Goal: Check status: Check status

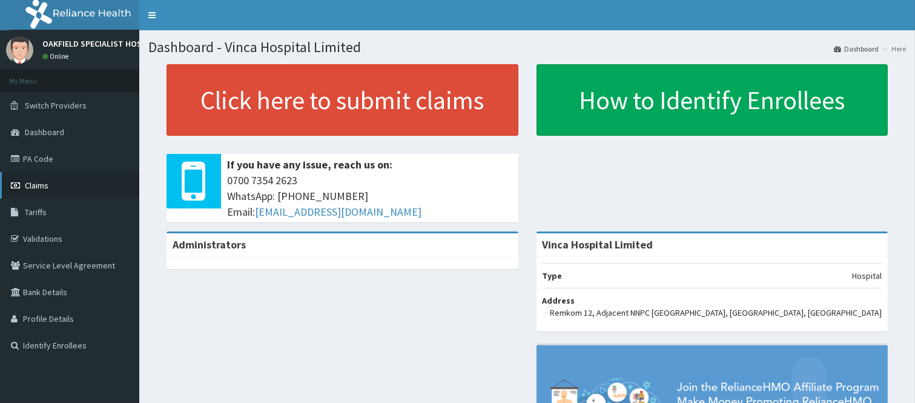
click at [41, 191] on link "Claims" at bounding box center [69, 185] width 139 height 27
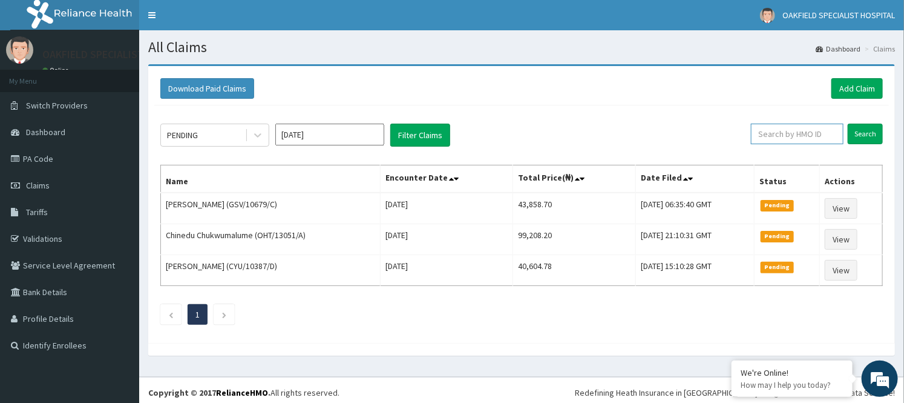
click at [789, 132] on input "text" at bounding box center [797, 133] width 93 height 21
paste input "WAN/10005/B"
click at [848, 123] on input "Search" at bounding box center [865, 133] width 35 height 21
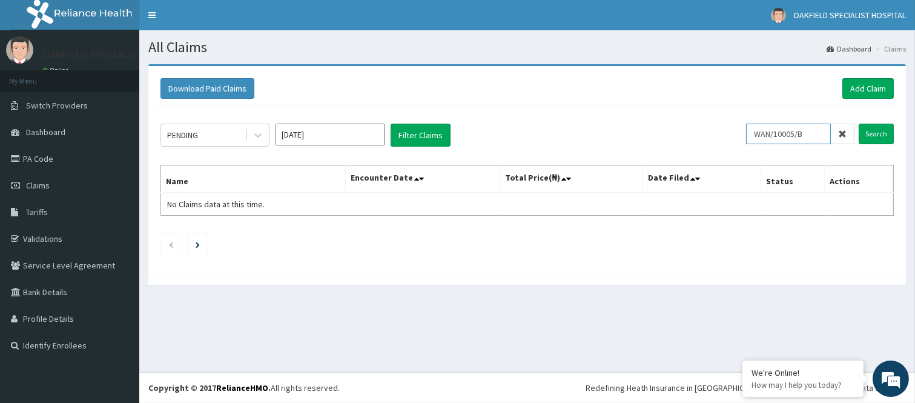
click at [858, 123] on input "Search" at bounding box center [875, 133] width 35 height 21
type input "W"
click at [779, 135] on input "text" at bounding box center [807, 133] width 93 height 21
paste input "FEI/10021/A"
type input "FEI/10021/A"
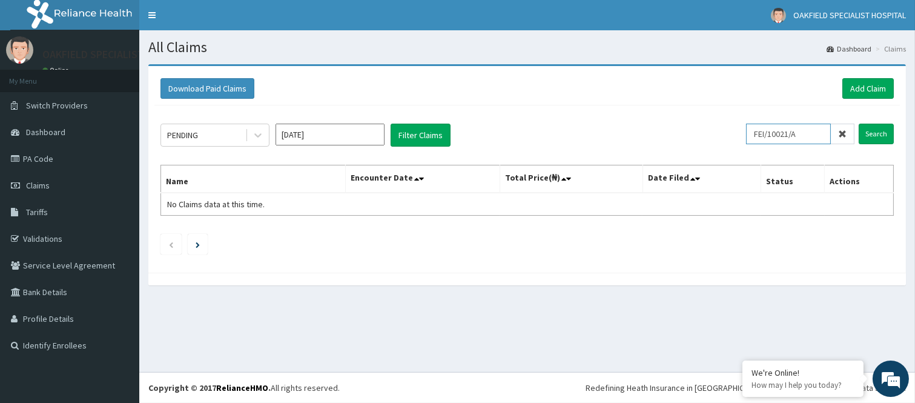
click at [858, 123] on input "Search" at bounding box center [875, 133] width 35 height 21
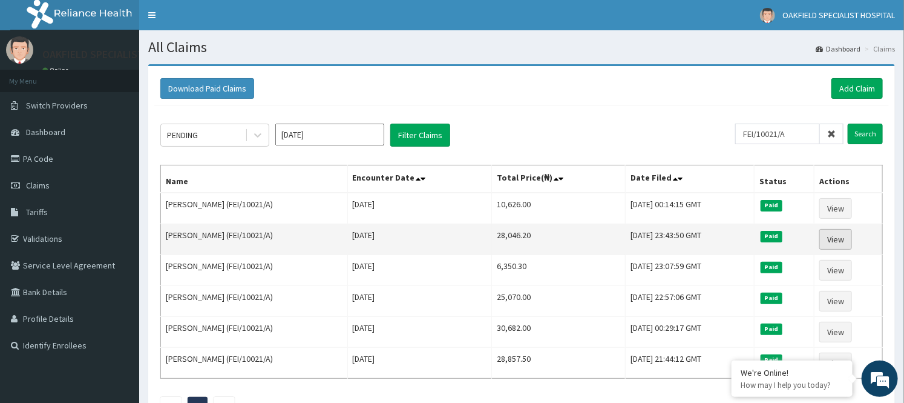
click at [833, 242] on link "View" at bounding box center [836, 239] width 33 height 21
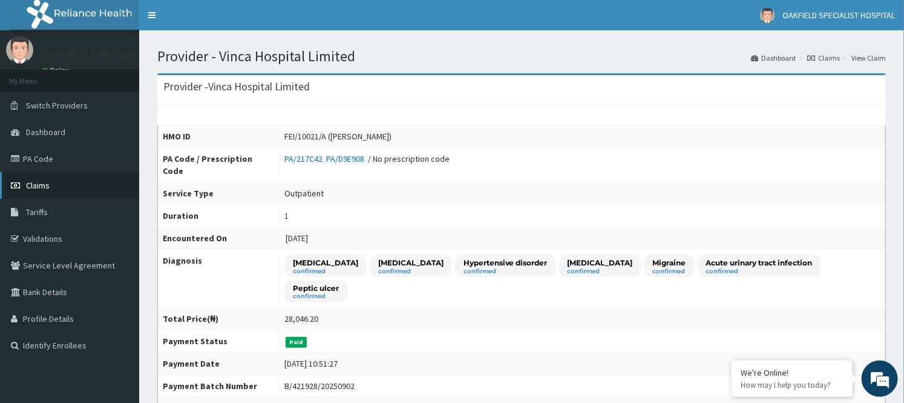
click at [31, 182] on span "Claims" at bounding box center [38, 185] width 24 height 11
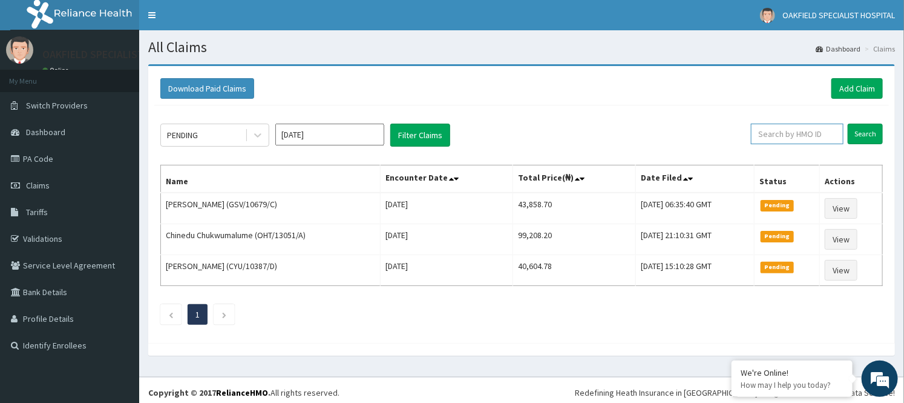
click at [810, 131] on input "text" at bounding box center [797, 133] width 93 height 21
paste input "KAT/10003/A"
type input "KAT/10003/A"
click at [848, 123] on input "Search" at bounding box center [865, 133] width 35 height 21
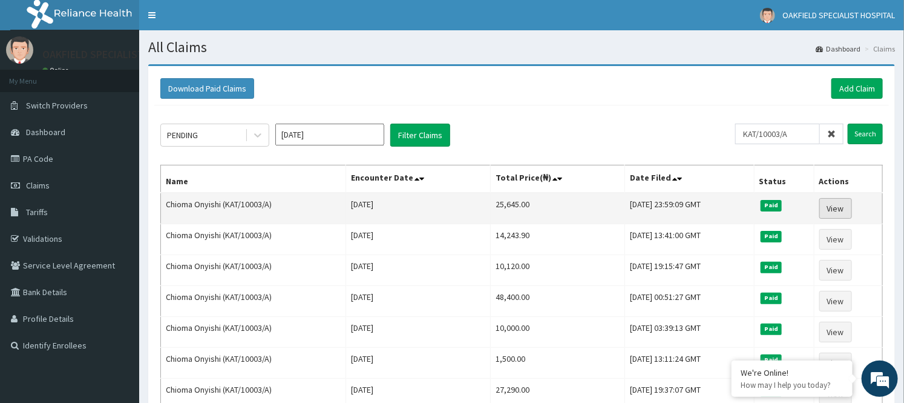
click at [849, 206] on link "View" at bounding box center [836, 208] width 33 height 21
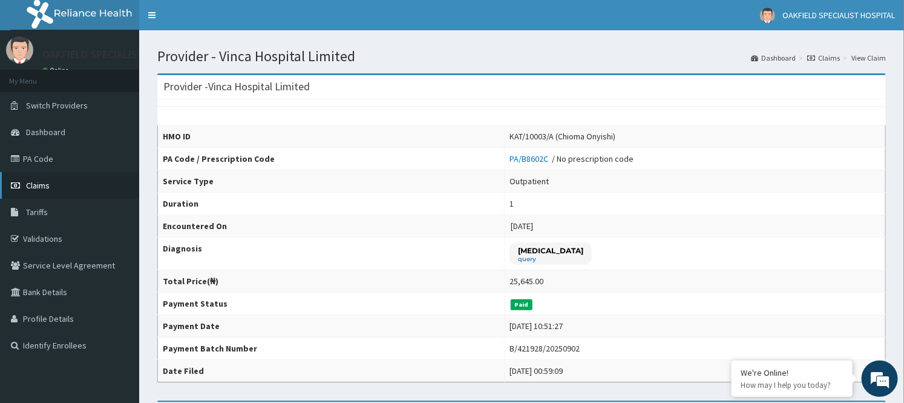
click at [49, 192] on link "Claims" at bounding box center [69, 185] width 139 height 27
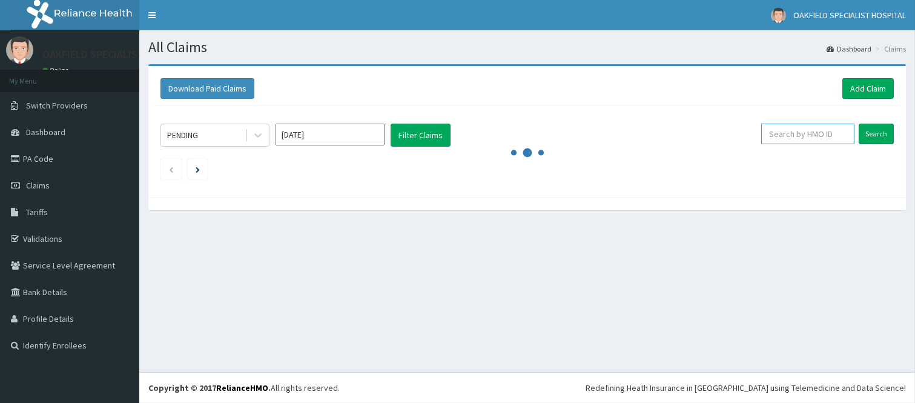
click at [783, 136] on input "text" at bounding box center [807, 133] width 93 height 21
paste input "TEN/10182/A"
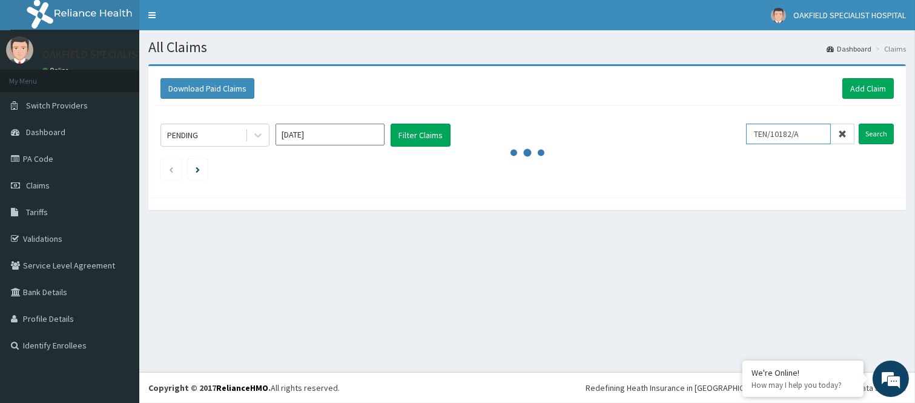
type input "TEN/10182/A"
click at [858, 123] on input "Search" at bounding box center [875, 133] width 35 height 21
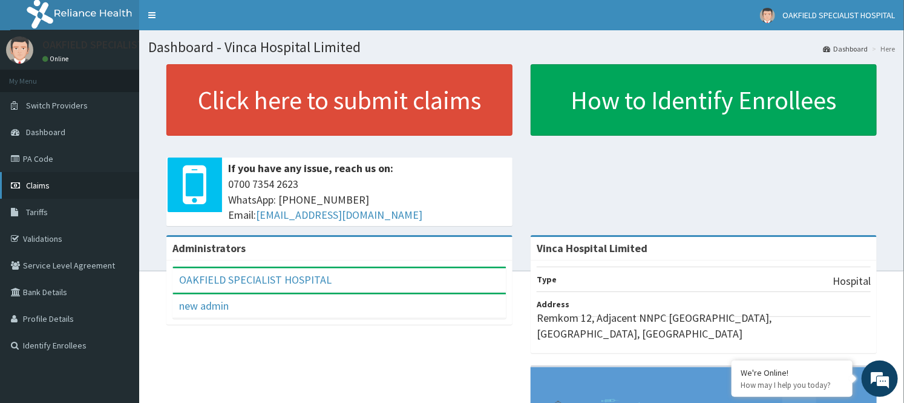
click at [33, 186] on span "Claims" at bounding box center [38, 185] width 24 height 11
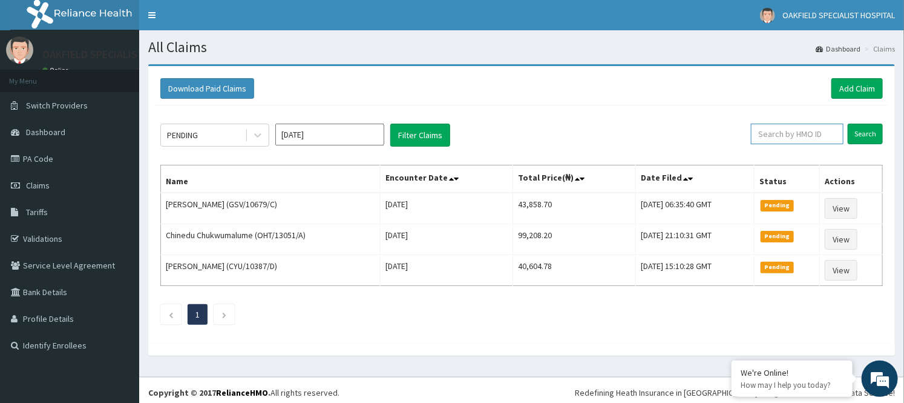
click at [775, 131] on input "text" at bounding box center [797, 133] width 93 height 21
paste input "TEN/10182/A"
type input "TEN/10182/A"
click at [848, 123] on input "Search" at bounding box center [865, 133] width 35 height 21
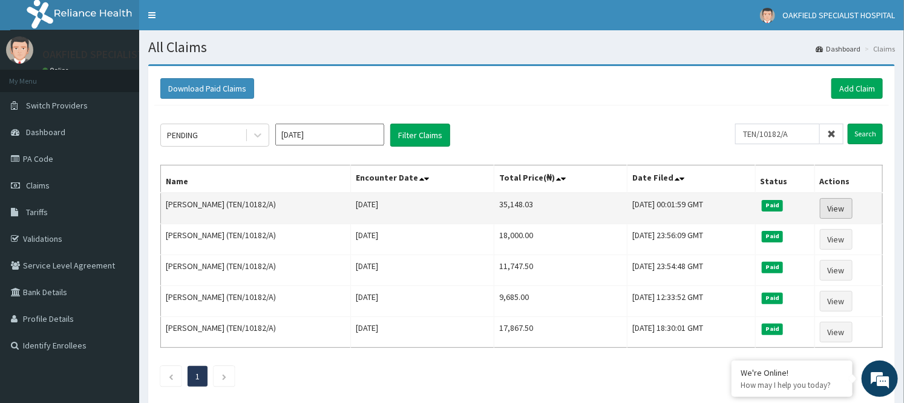
click at [840, 212] on link "View" at bounding box center [836, 208] width 33 height 21
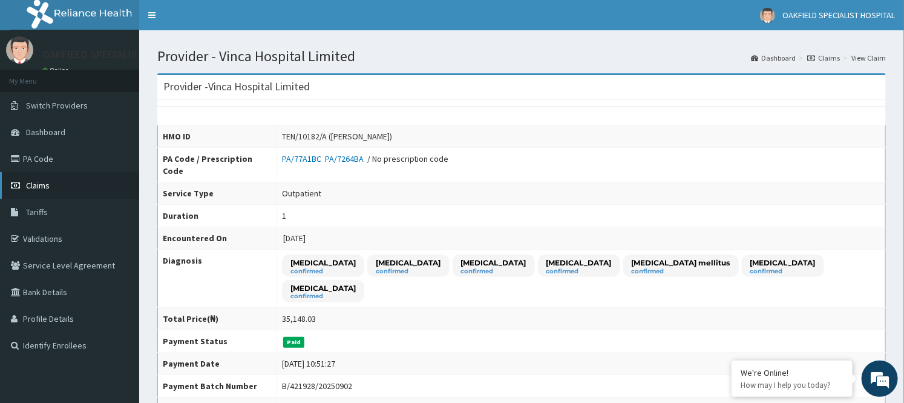
click at [31, 183] on span "Claims" at bounding box center [38, 185] width 24 height 11
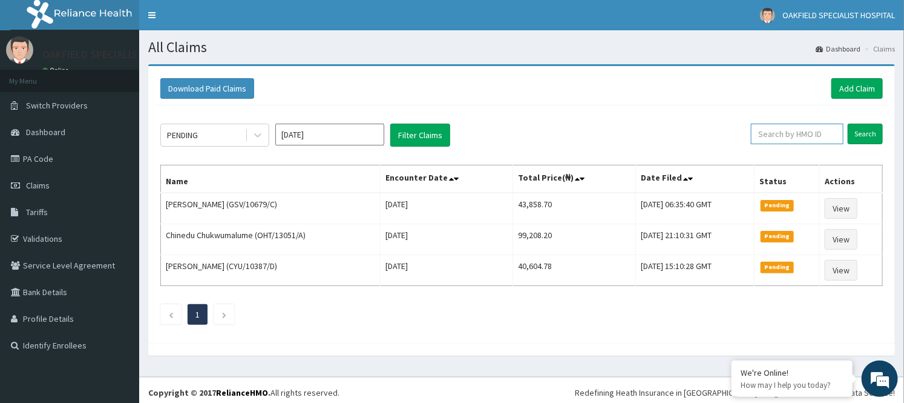
click at [806, 132] on input "text" at bounding box center [797, 133] width 93 height 21
paste input "ANH/10061/A"
click at [848, 123] on input "Search" at bounding box center [865, 133] width 35 height 21
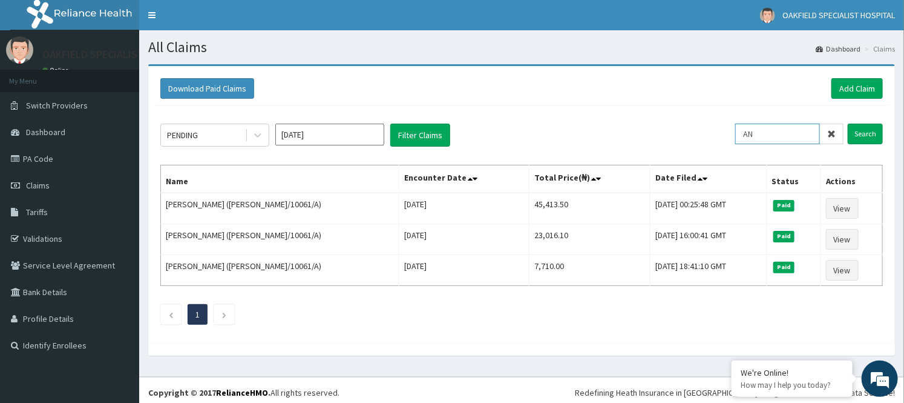
type input "A"
click at [794, 130] on input "text" at bounding box center [797, 133] width 93 height 21
paste input "ANS/10109/A"
type input "ANS/10109/A"
click at [848, 123] on input "Search" at bounding box center [865, 133] width 35 height 21
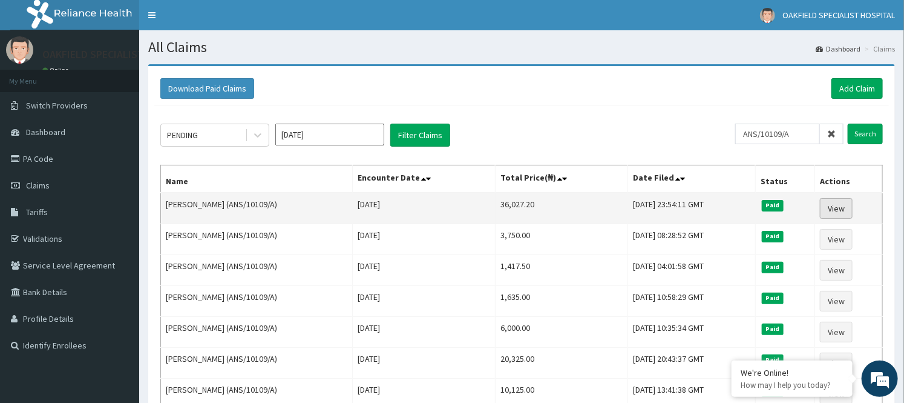
click at [832, 205] on link "View" at bounding box center [836, 208] width 33 height 21
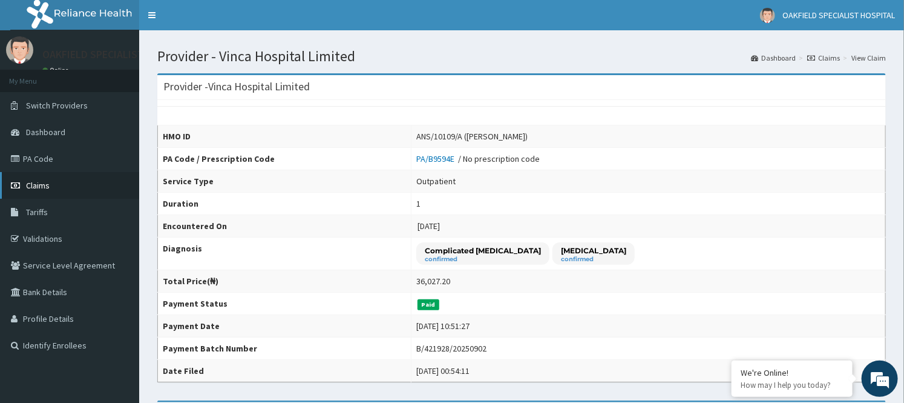
click at [44, 186] on span "Claims" at bounding box center [38, 185] width 24 height 11
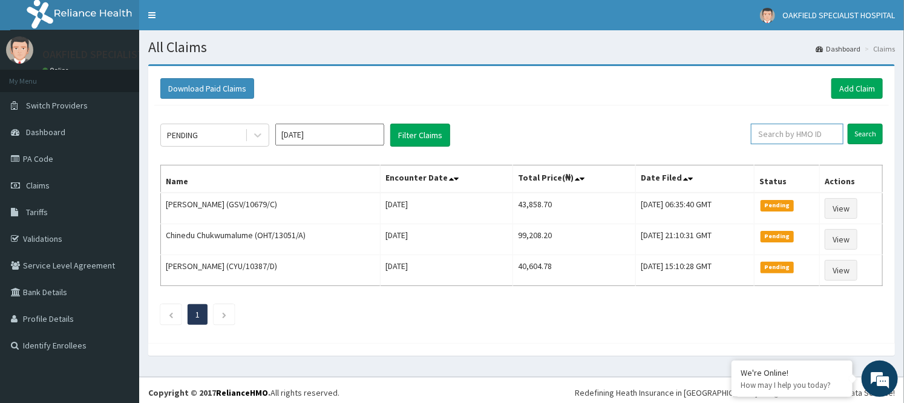
click at [816, 132] on input "text" at bounding box center [797, 133] width 93 height 21
paste input "NTD/10085/C"
click at [848, 123] on input "Search" at bounding box center [865, 133] width 35 height 21
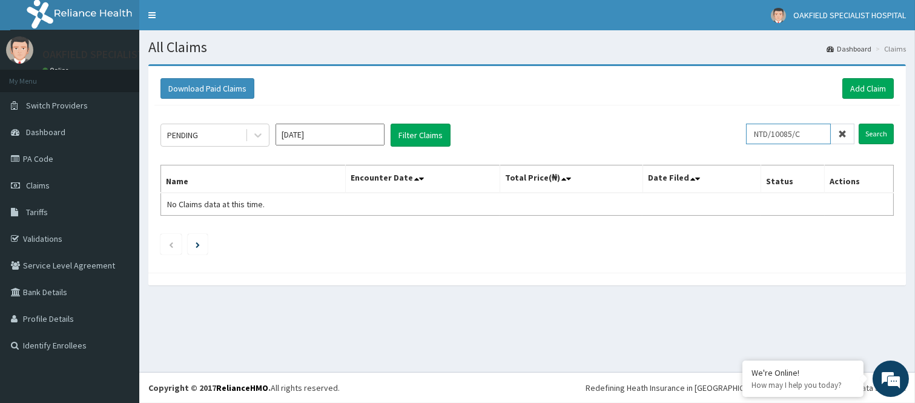
click at [858, 123] on input "Search" at bounding box center [875, 133] width 35 height 21
click at [810, 138] on input "NTD/10085/C" at bounding box center [788, 133] width 85 height 21
type input "N"
paste input "VDN/10012/A"
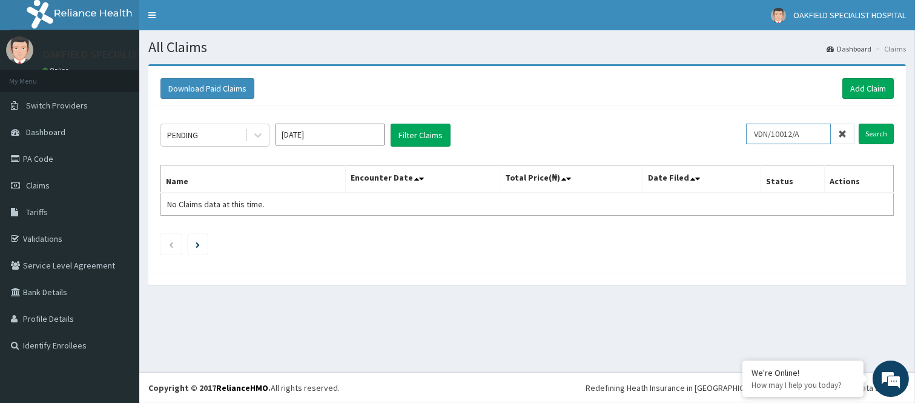
type input "VDN/10012/A"
click at [858, 123] on input "Search" at bounding box center [875, 133] width 35 height 21
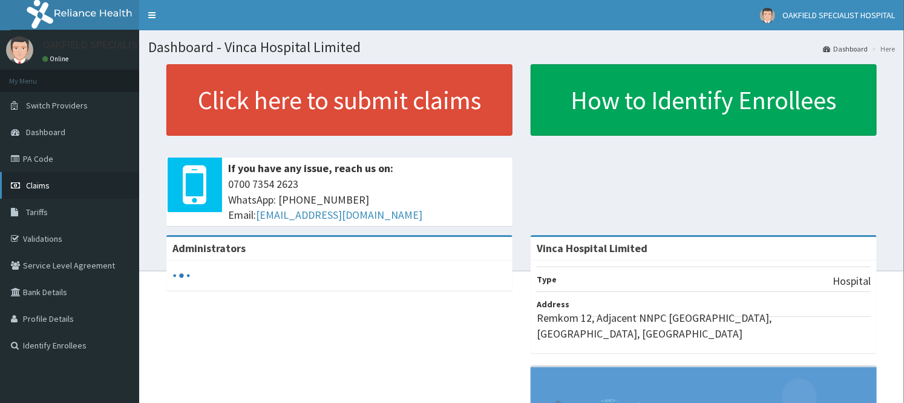
click at [35, 182] on span "Claims" at bounding box center [38, 185] width 24 height 11
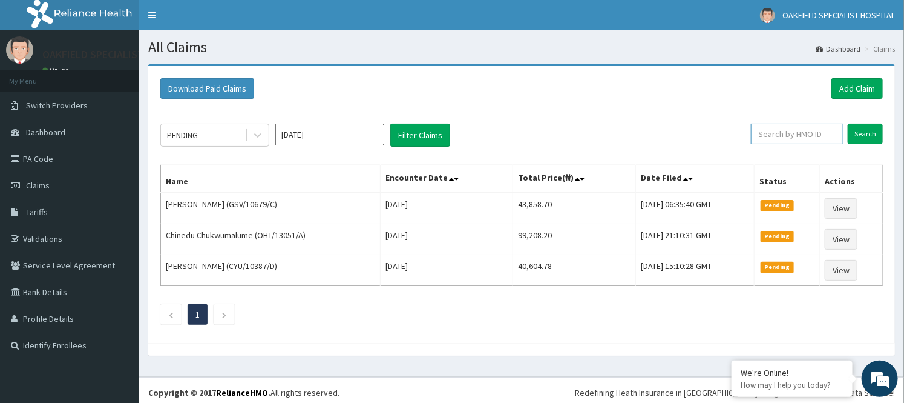
click at [763, 132] on input "text" at bounding box center [797, 133] width 93 height 21
paste input "VDN/10012/A"
type input "VDN/10012/A"
click at [848, 123] on input "Search" at bounding box center [865, 133] width 35 height 21
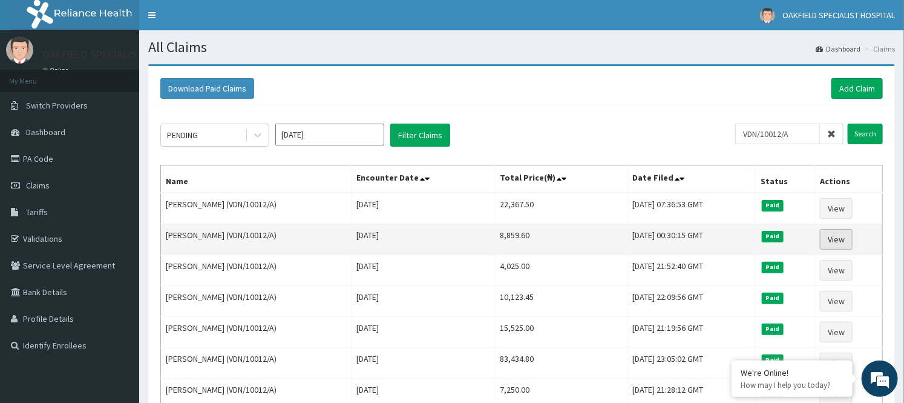
click at [836, 237] on link "View" at bounding box center [836, 239] width 33 height 21
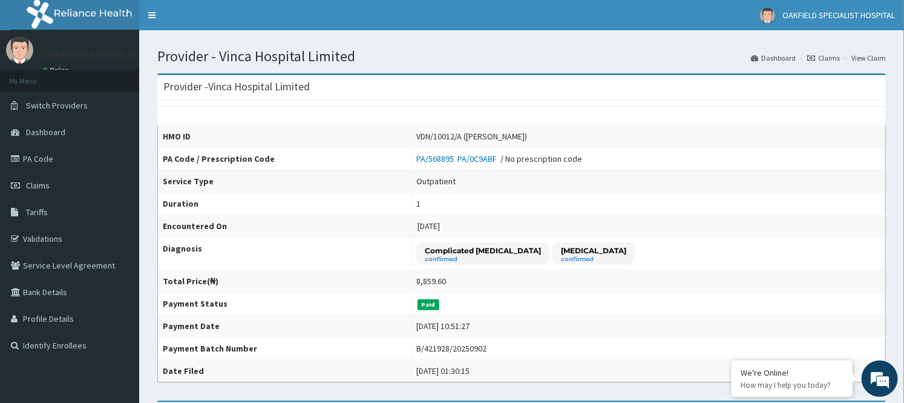
click at [875, 54] on link "View Claim" at bounding box center [869, 58] width 35 height 10
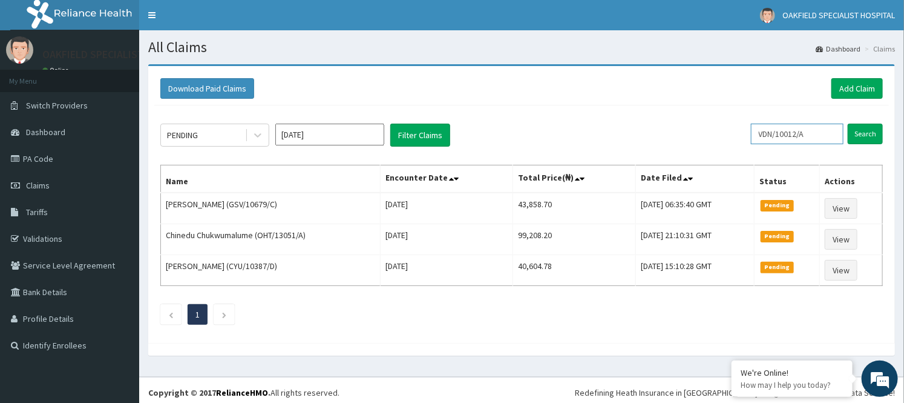
click at [814, 131] on input "VDN/10012/A" at bounding box center [797, 133] width 93 height 21
type input "V"
paste input "VDN/10012/A"
type input "VDN/10012/A"
click at [848, 123] on input "Search" at bounding box center [865, 133] width 35 height 21
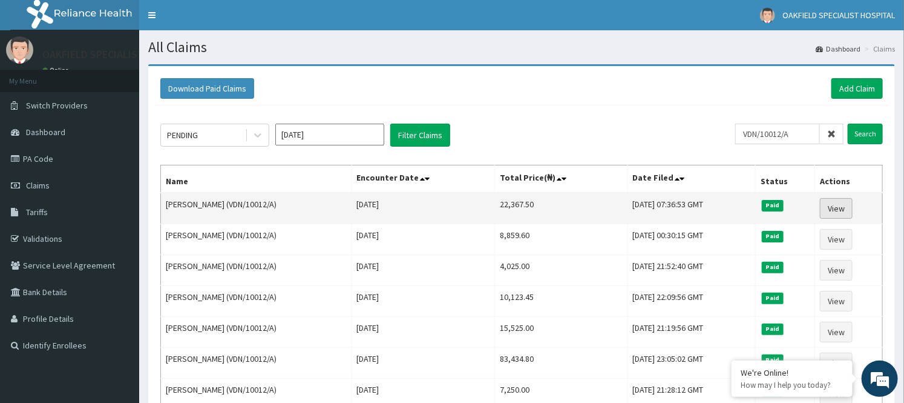
click at [847, 208] on link "View" at bounding box center [836, 208] width 33 height 21
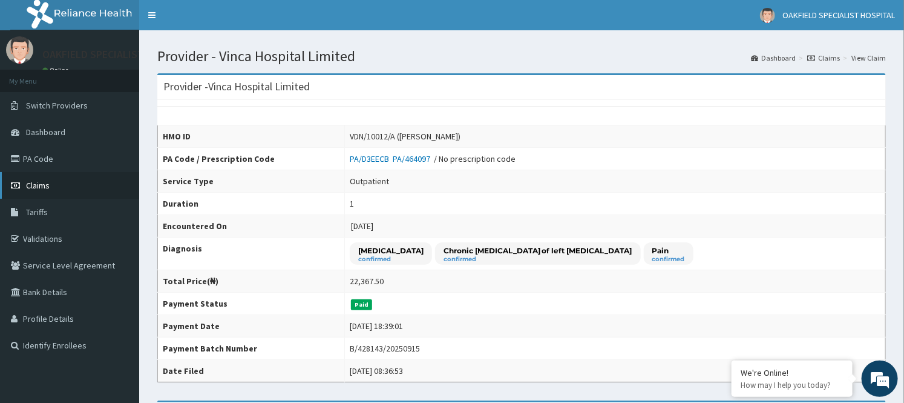
click at [31, 191] on link "Claims" at bounding box center [69, 185] width 139 height 27
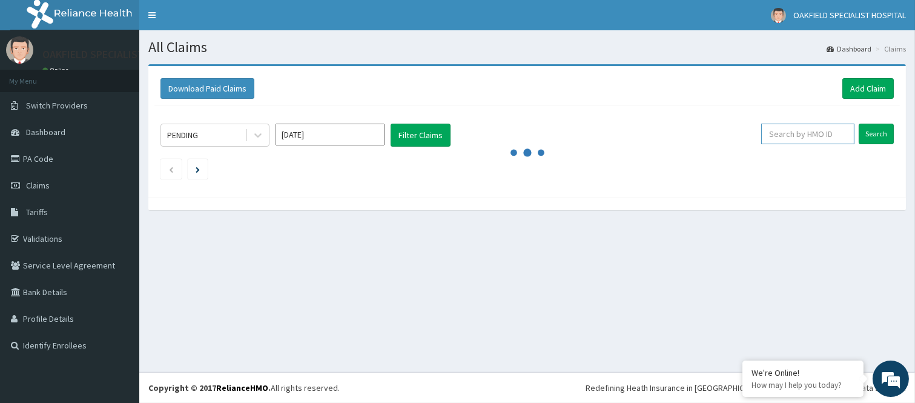
click at [800, 136] on input "text" at bounding box center [807, 133] width 93 height 21
paste input "PMH/10225/A"
type input "PMH/10225/A"
click at [858, 123] on input "Search" at bounding box center [875, 133] width 35 height 21
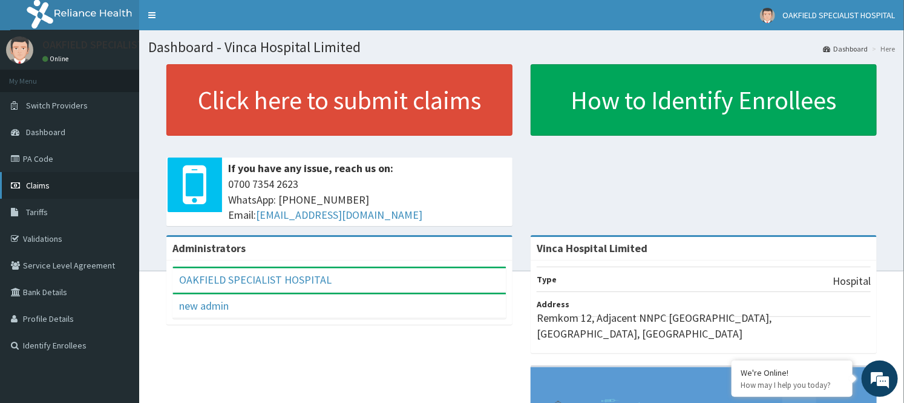
click at [35, 188] on span "Claims" at bounding box center [38, 185] width 24 height 11
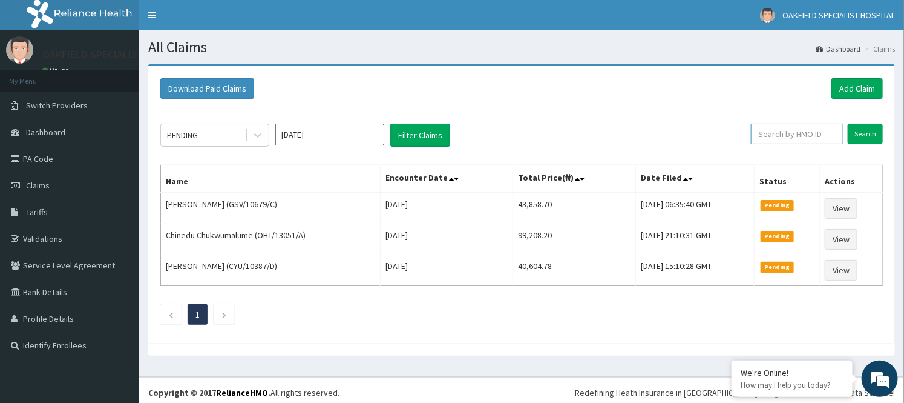
click at [789, 133] on input "text" at bounding box center [797, 133] width 93 height 21
paste input "PMH/10225/A"
type input "PMH/10225/A"
click at [848, 123] on input "Search" at bounding box center [865, 133] width 35 height 21
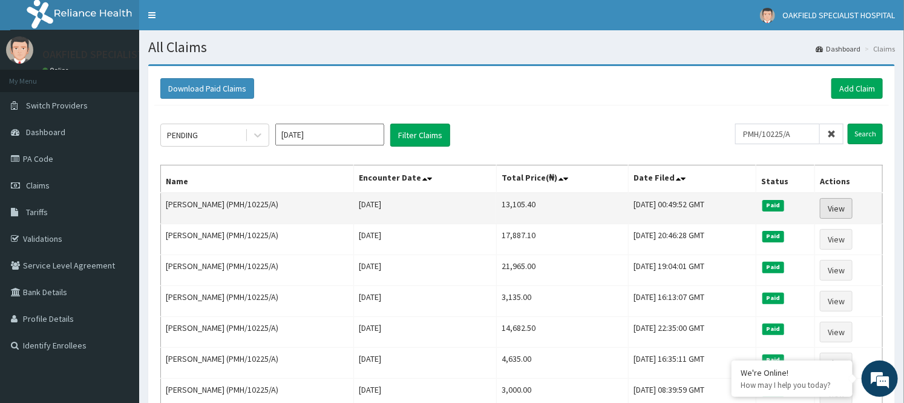
click at [840, 201] on link "View" at bounding box center [836, 208] width 33 height 21
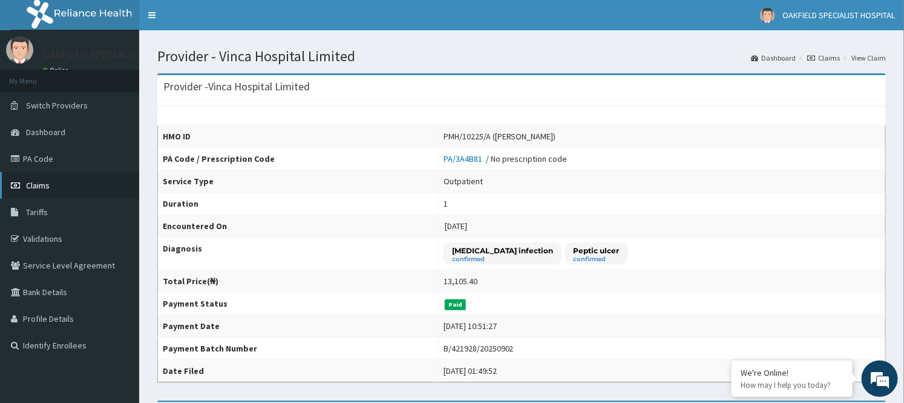
click at [39, 184] on span "Claims" at bounding box center [38, 185] width 24 height 11
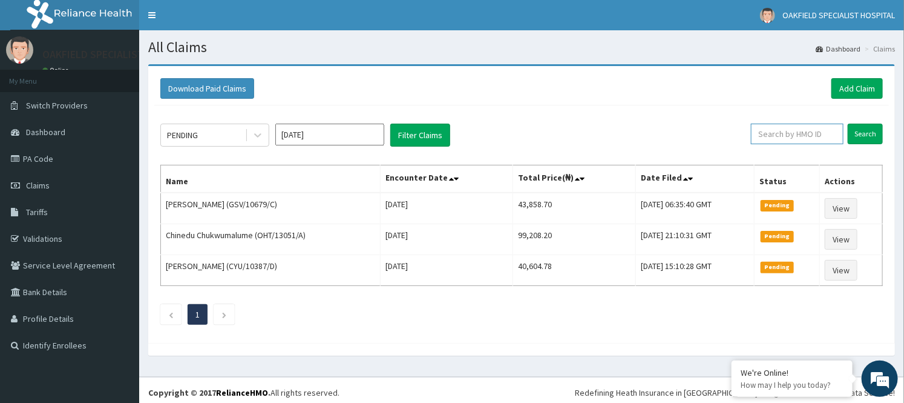
click at [778, 134] on input "text" at bounding box center [797, 133] width 93 height 21
paste input "ABP/10402/B"
type input "ABP/10402/B"
click at [848, 123] on input "Search" at bounding box center [865, 133] width 35 height 21
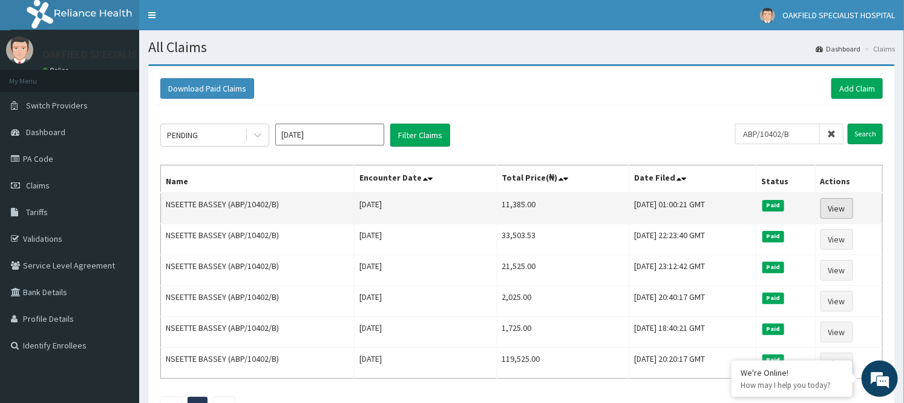
click at [848, 212] on link "View" at bounding box center [837, 208] width 33 height 21
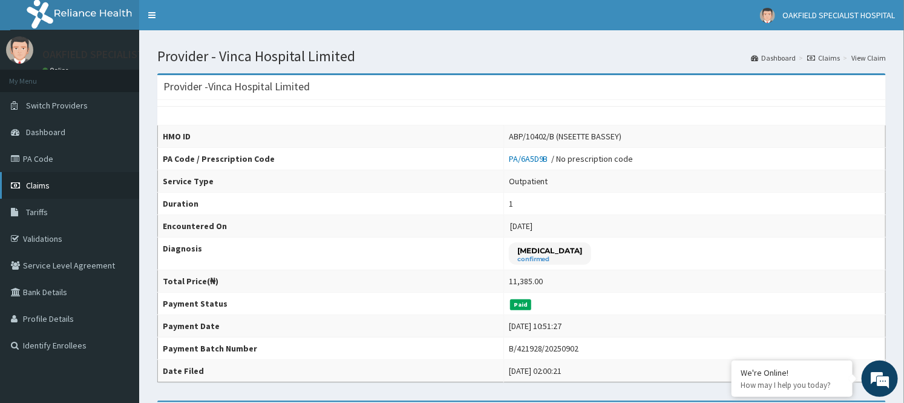
click at [63, 174] on link "Claims" at bounding box center [69, 185] width 139 height 27
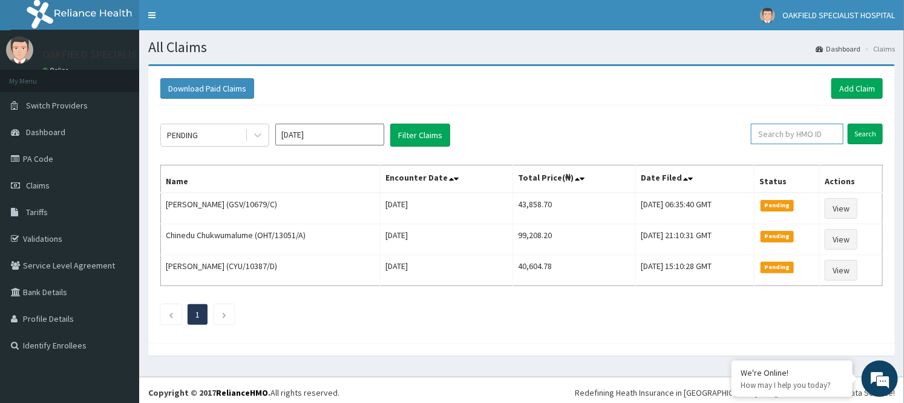
drag, startPoint x: 789, startPoint y: 130, endPoint x: 772, endPoint y: 135, distance: 18.2
click at [772, 135] on input "text" at bounding box center [797, 133] width 93 height 21
paste input "LTR/10177/A"
type input "LTR/10177/A"
click at [848, 123] on input "Search" at bounding box center [865, 133] width 35 height 21
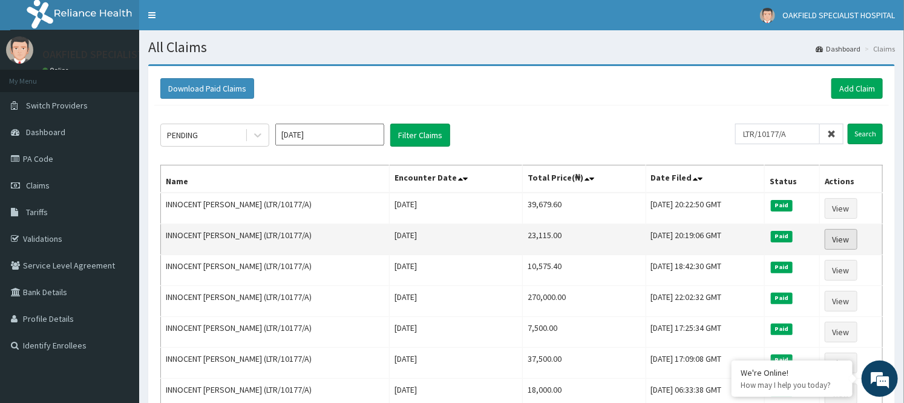
click at [848, 237] on link "View" at bounding box center [841, 239] width 33 height 21
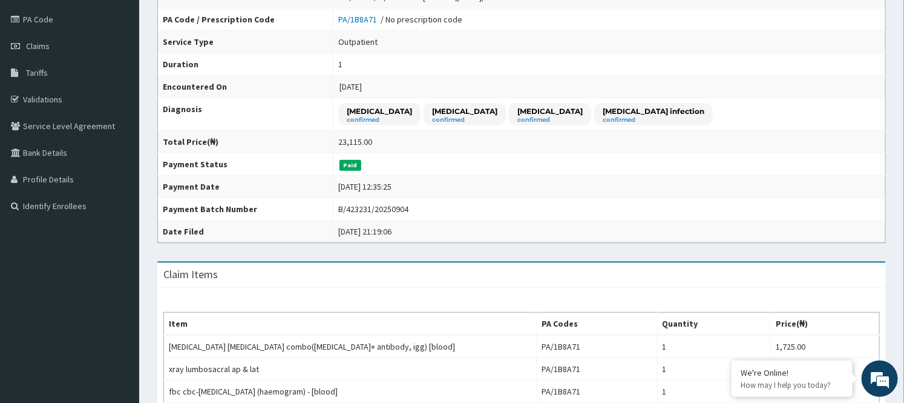
scroll to position [134, 0]
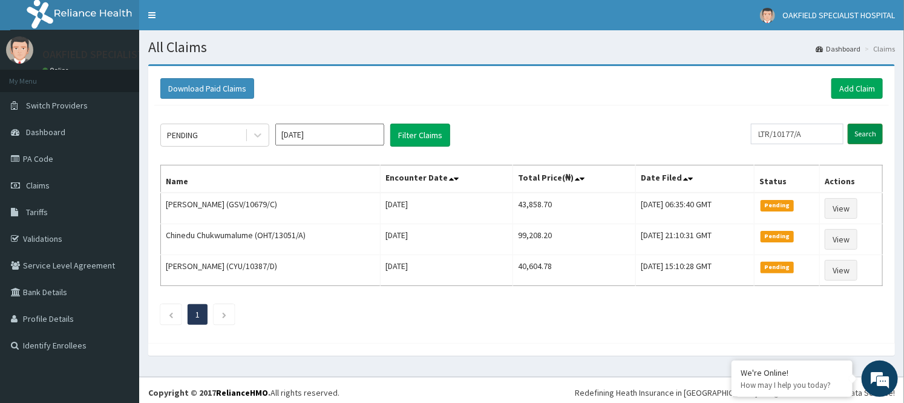
click at [853, 134] on input "Search" at bounding box center [865, 133] width 35 height 21
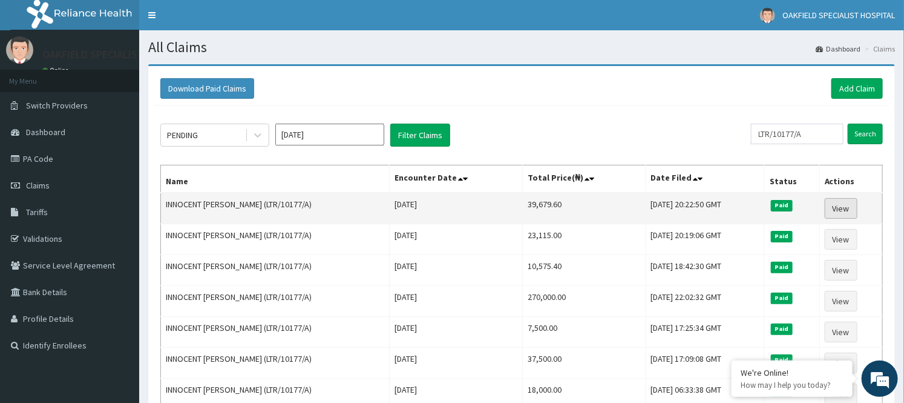
click at [842, 208] on link "View" at bounding box center [841, 208] width 33 height 21
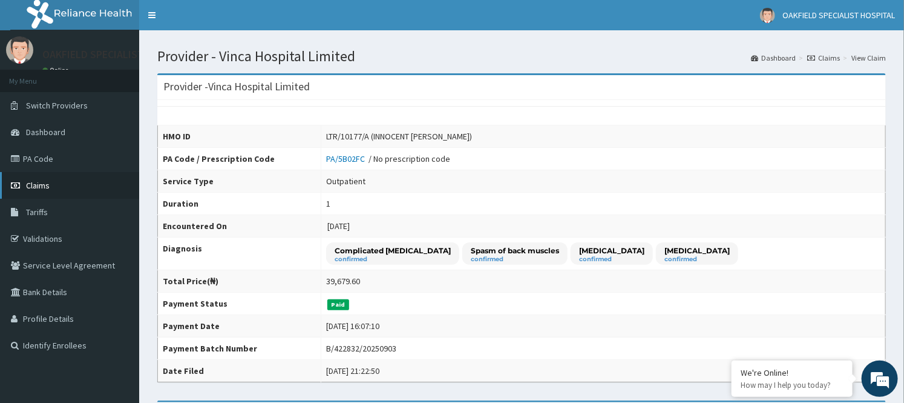
click at [45, 183] on span "Claims" at bounding box center [38, 185] width 24 height 11
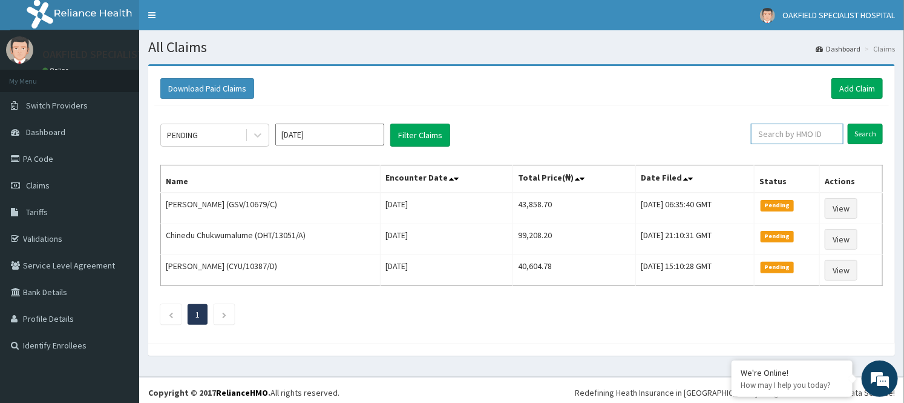
click at [789, 137] on input "text" at bounding box center [797, 133] width 93 height 21
paste input "FMC/11203/B"
type input "FMC/11203/B"
click at [848, 123] on input "Search" at bounding box center [865, 133] width 35 height 21
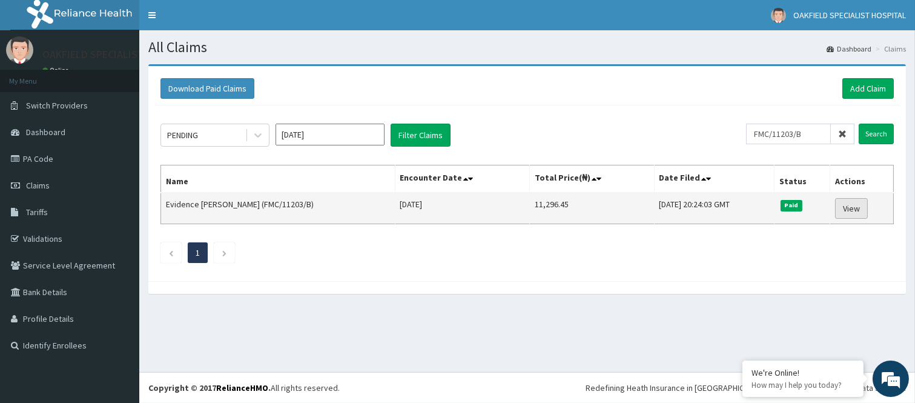
click at [856, 205] on link "View" at bounding box center [851, 208] width 33 height 21
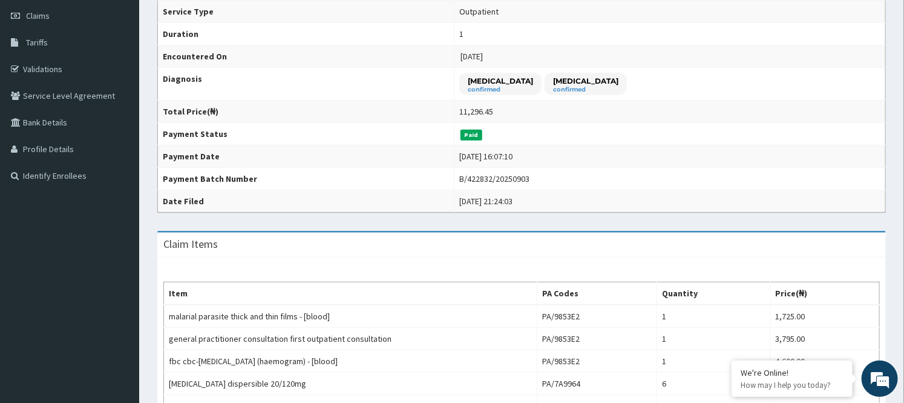
scroll to position [157, 0]
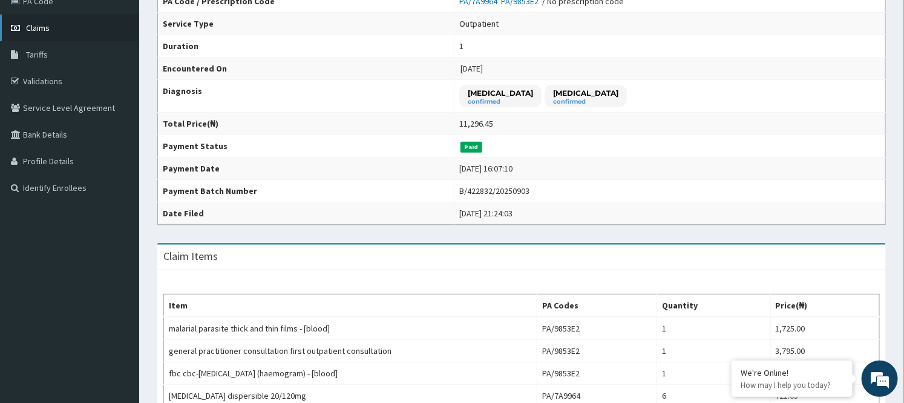
click at [39, 22] on span "Claims" at bounding box center [38, 27] width 24 height 11
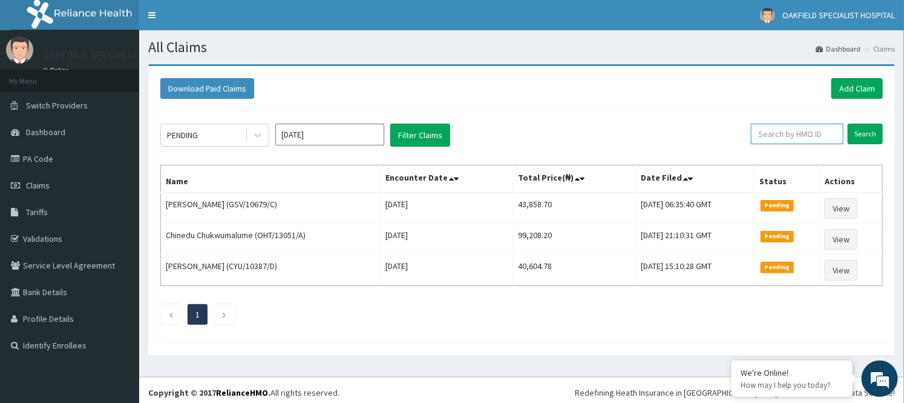
click at [802, 134] on input "text" at bounding box center [797, 133] width 93 height 21
paste input "F/F ANS/10092/A"
click at [848, 123] on input "Search" at bounding box center [865, 133] width 35 height 21
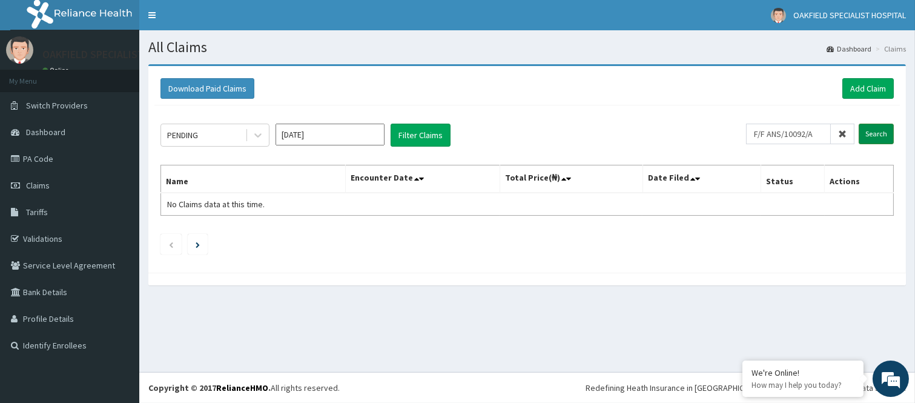
click at [869, 136] on input "Search" at bounding box center [875, 133] width 35 height 21
click at [816, 129] on input "F/F ANS/10092/A" at bounding box center [788, 133] width 85 height 21
type input "A"
click at [771, 138] on input "A" at bounding box center [788, 133] width 85 height 21
click at [807, 134] on input "text" at bounding box center [807, 133] width 93 height 21
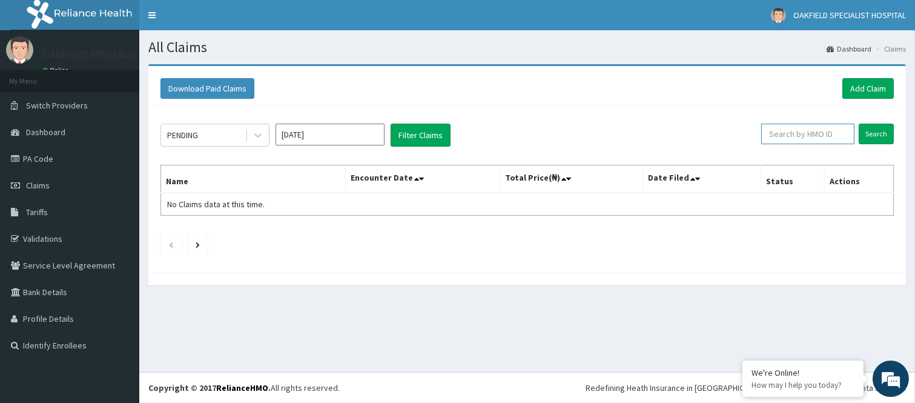
paste input "F/F ANS/10092/A"
click at [858, 123] on input "Search" at bounding box center [875, 133] width 35 height 21
type input "F"
click at [800, 132] on input "text" at bounding box center [807, 133] width 93 height 21
paste input "ANS/10092/F"
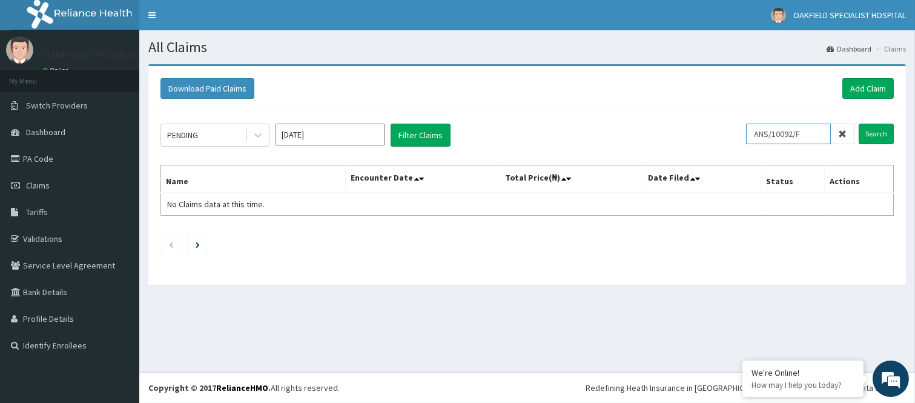
type input "ANS/10092/F"
click at [858, 123] on input "Search" at bounding box center [875, 133] width 35 height 21
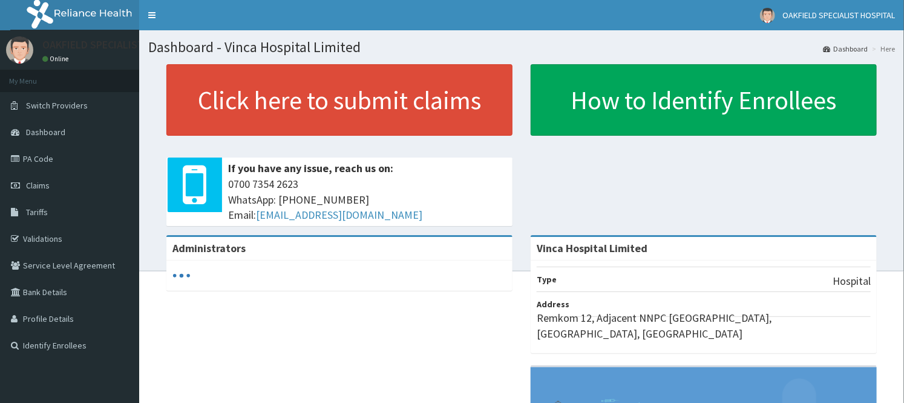
click at [33, 182] on span "Claims" at bounding box center [38, 185] width 24 height 11
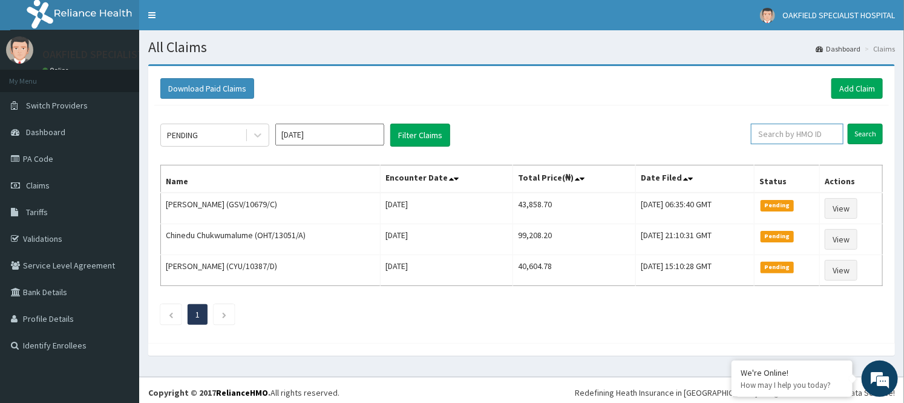
click at [804, 131] on input "text" at bounding box center [797, 133] width 93 height 21
paste input "ANS/10092/F"
click at [848, 123] on input "Search" at bounding box center [865, 133] width 35 height 21
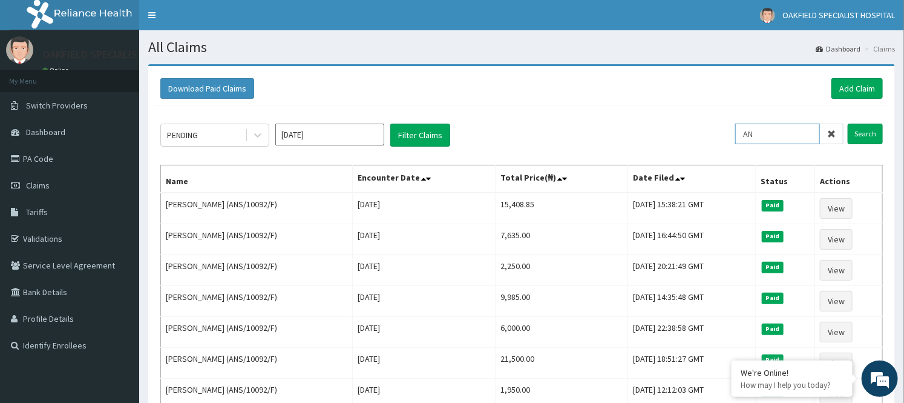
type input "A"
click at [790, 135] on input "text" at bounding box center [797, 133] width 93 height 21
paste input "ANS/10062/A"
type input "ANS/10062/A"
click at [848, 123] on input "Search" at bounding box center [865, 133] width 35 height 21
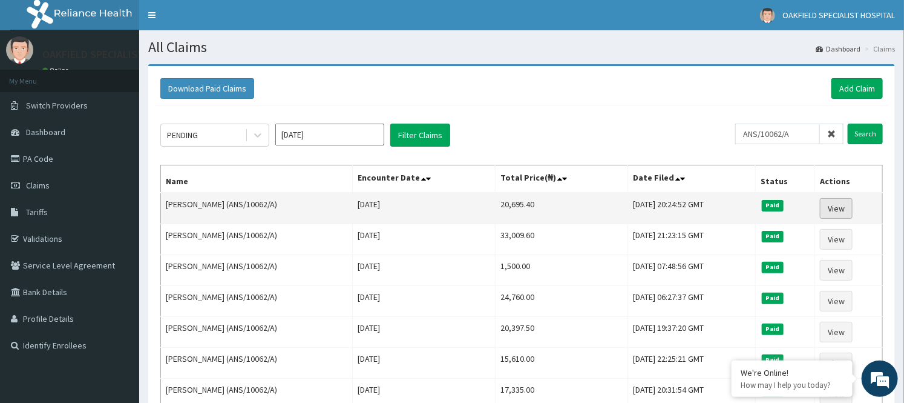
click at [847, 209] on link "View" at bounding box center [836, 208] width 33 height 21
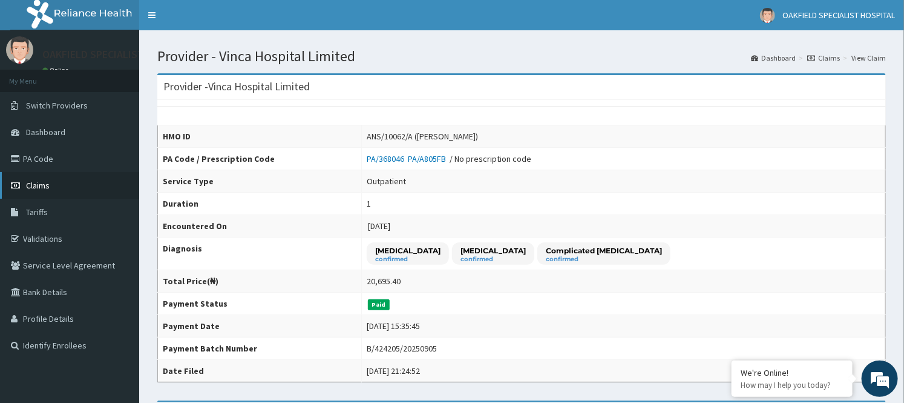
click at [65, 179] on link "Claims" at bounding box center [69, 185] width 139 height 27
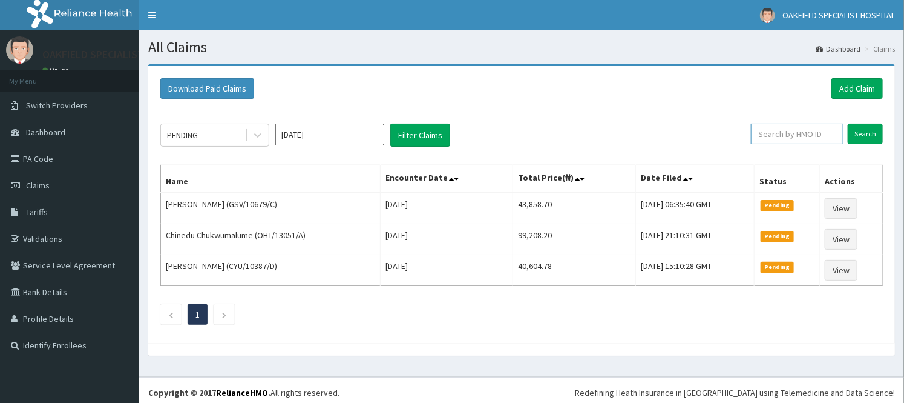
click at [801, 137] on input "text" at bounding box center [797, 133] width 93 height 21
paste input "ANS/10062/C"
type input "ANS/10062/C"
click at [848, 123] on input "Search" at bounding box center [865, 133] width 35 height 21
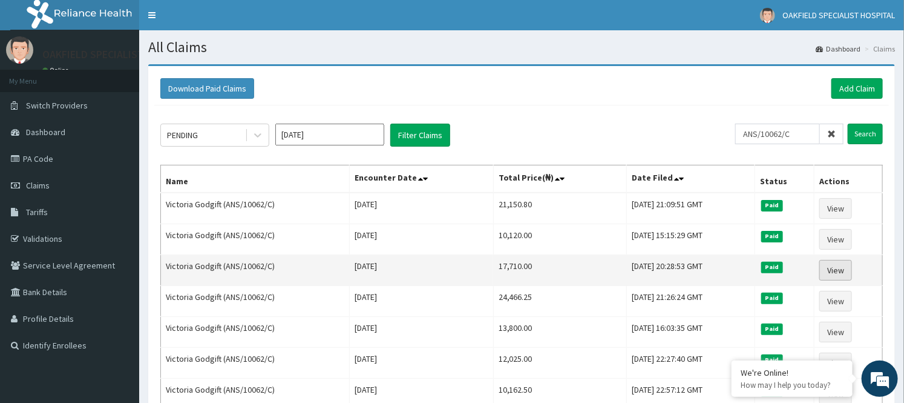
click at [846, 265] on link "View" at bounding box center [836, 270] width 33 height 21
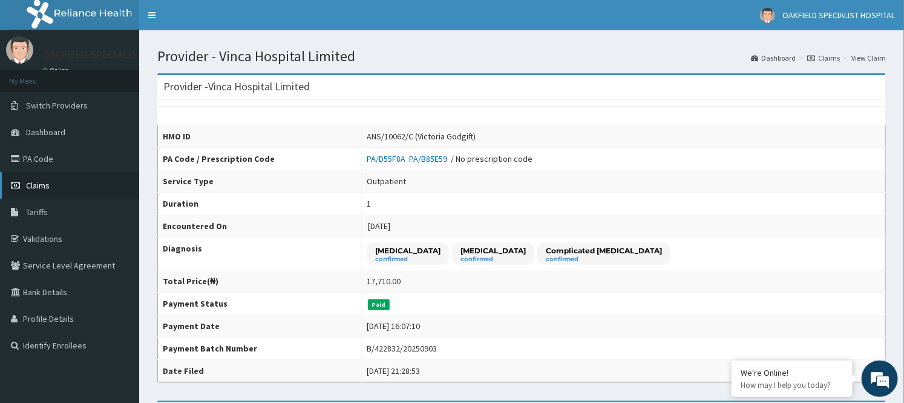
click at [19, 179] on link "Claims" at bounding box center [69, 185] width 139 height 27
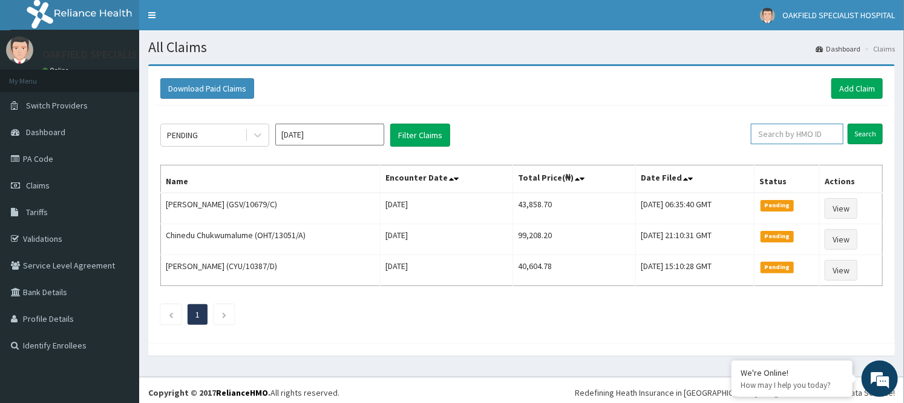
click at [793, 136] on input "text" at bounding box center [797, 133] width 93 height 21
paste input "S/10062/D"
click at [848, 123] on input "Search" at bounding box center [865, 133] width 35 height 21
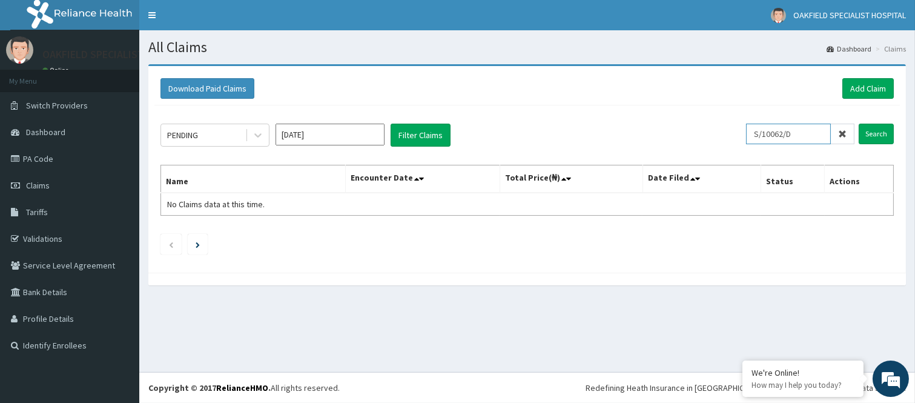
click at [858, 123] on input "Search" at bounding box center [875, 133] width 35 height 21
type input "S"
click at [809, 134] on input "text" at bounding box center [807, 133] width 93 height 21
paste input "ANS/10062/D"
type input "ANS/10062/D"
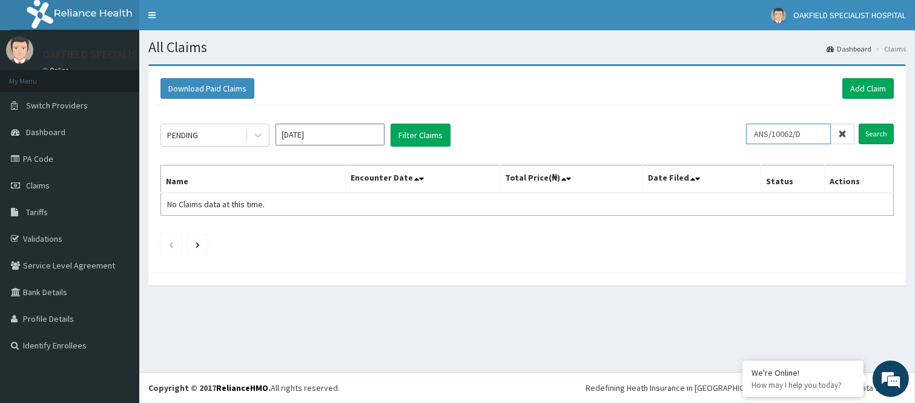
click at [858, 123] on input "Search" at bounding box center [875, 133] width 35 height 21
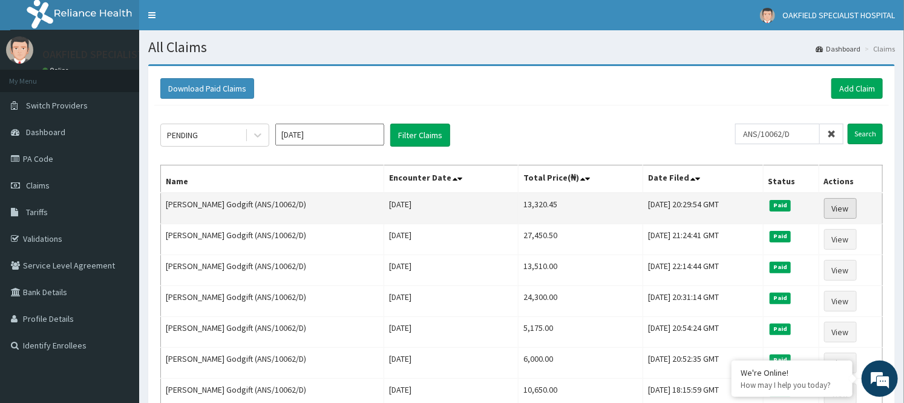
click at [850, 206] on link "View" at bounding box center [840, 208] width 33 height 21
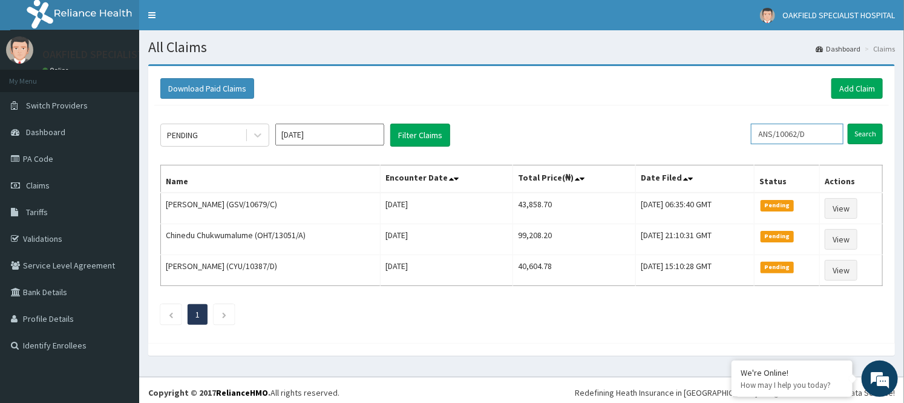
click at [815, 134] on input "ANS/10062/D" at bounding box center [797, 133] width 93 height 21
type input "A"
paste input "ANH/10035/A"
type input "ANH/10035/A"
click at [848, 123] on input "Search" at bounding box center [865, 133] width 35 height 21
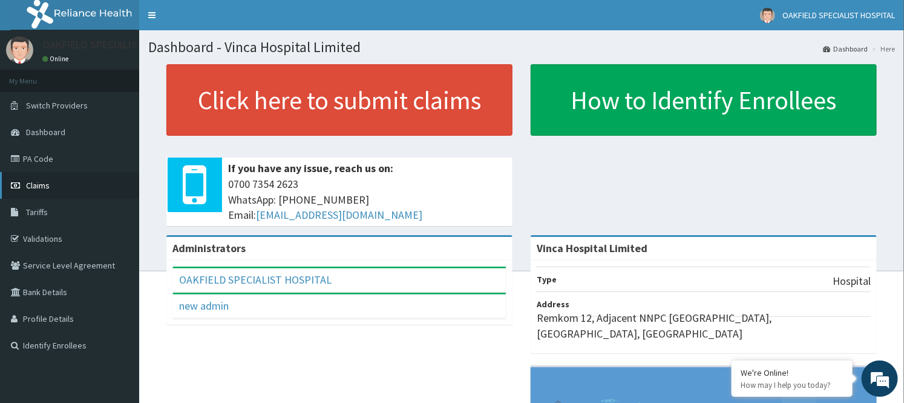
click at [41, 185] on span "Claims" at bounding box center [38, 185] width 24 height 11
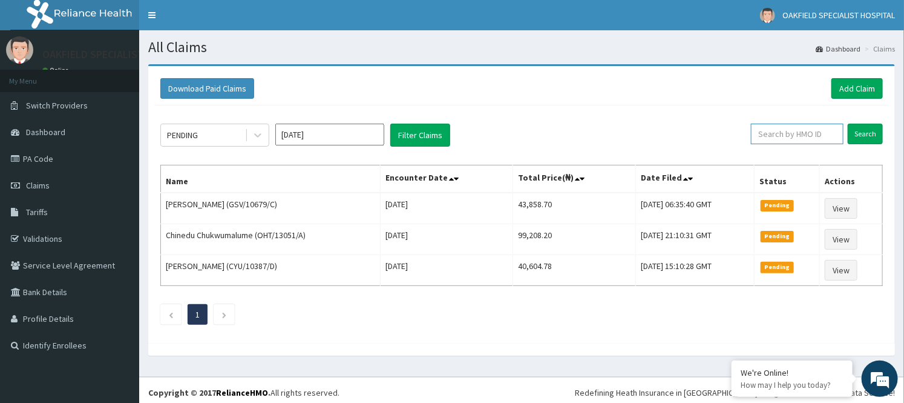
click at [821, 136] on input "text" at bounding box center [797, 133] width 93 height 21
paste input "ANH/10035/A"
click at [848, 123] on input "Search" at bounding box center [865, 133] width 35 height 21
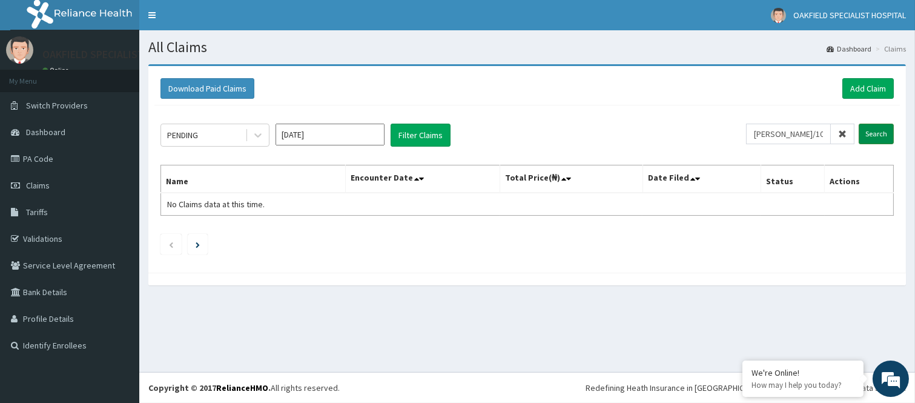
click at [864, 128] on input "Search" at bounding box center [875, 133] width 35 height 21
click at [821, 133] on input "ANH/10035/A" at bounding box center [788, 133] width 85 height 21
type input "A"
paste input "ANH/10035/A"
click at [858, 123] on input "Search" at bounding box center [875, 133] width 35 height 21
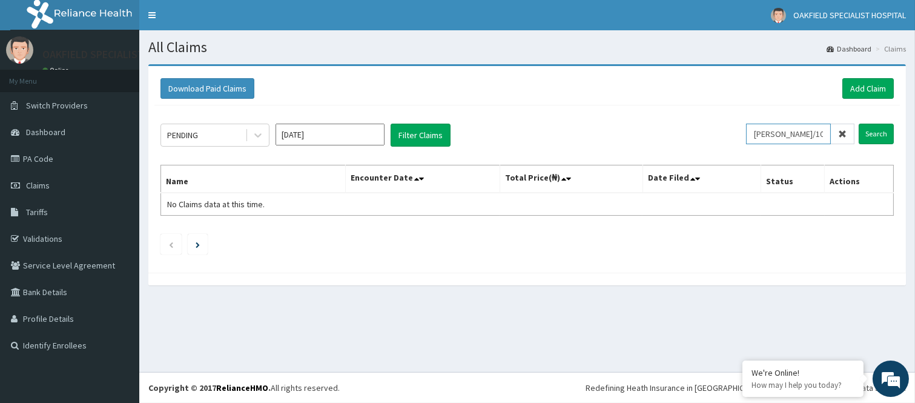
click at [804, 136] on input "ANH/10035/A" at bounding box center [788, 133] width 85 height 21
click at [814, 132] on input "ANH/10035/A" at bounding box center [788, 133] width 85 height 21
type input "A"
paste input "ANS/10109/C"
type input "ANS/10109/C"
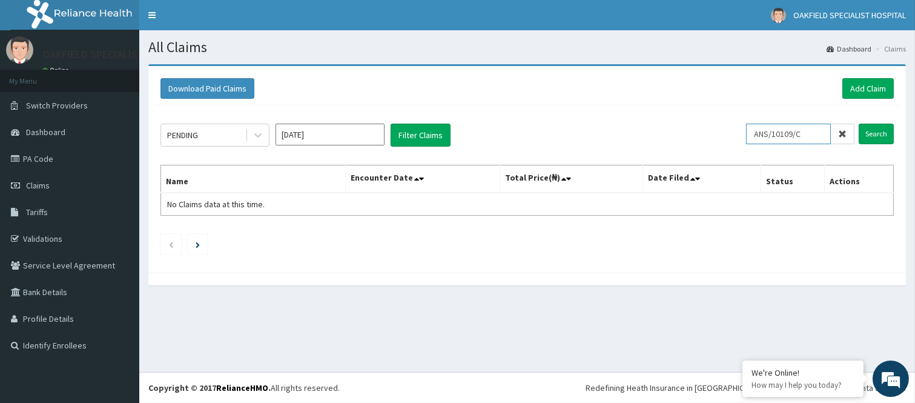
click at [858, 123] on input "Search" at bounding box center [875, 133] width 35 height 21
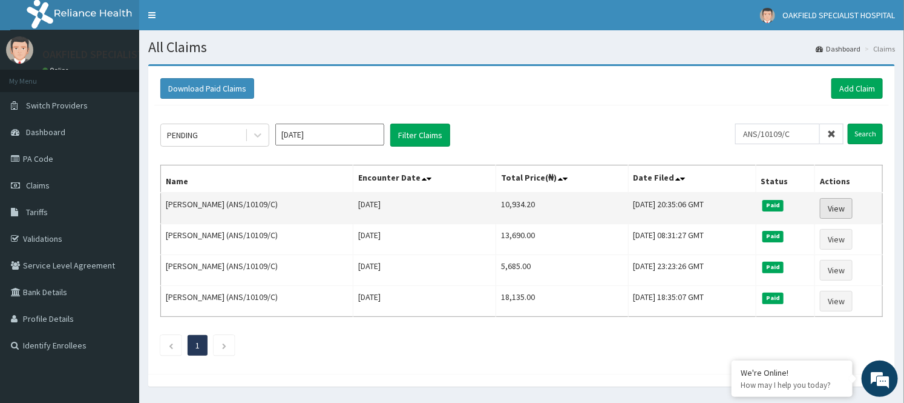
click at [835, 205] on link "View" at bounding box center [836, 208] width 33 height 21
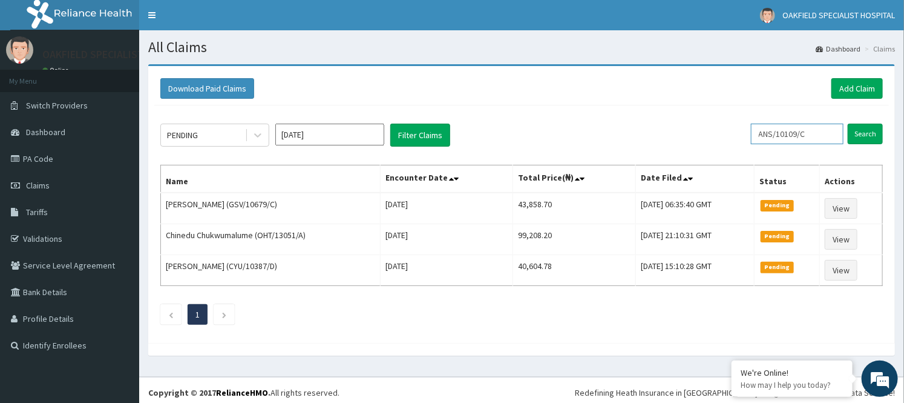
click at [818, 135] on input "ANS/10109/C" at bounding box center [797, 133] width 93 height 21
type input "A"
paste input "ANS/10109/D"
type input "ANS/10109/D"
click at [848, 123] on input "Search" at bounding box center [865, 133] width 35 height 21
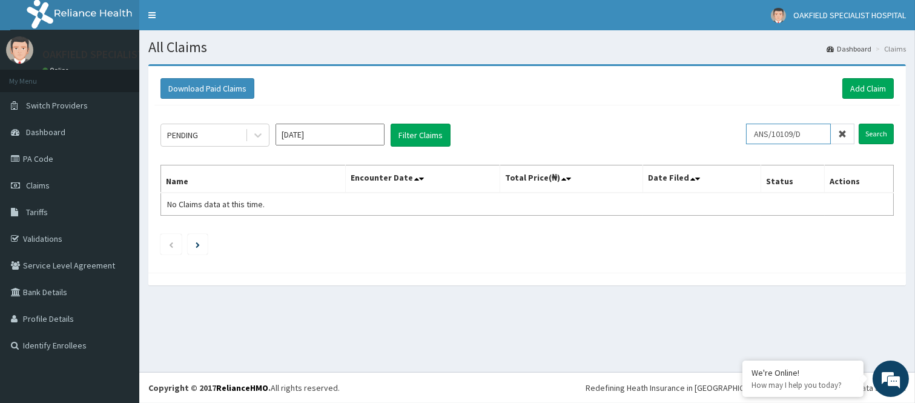
click at [858, 123] on input "Search" at bounding box center [875, 133] width 35 height 21
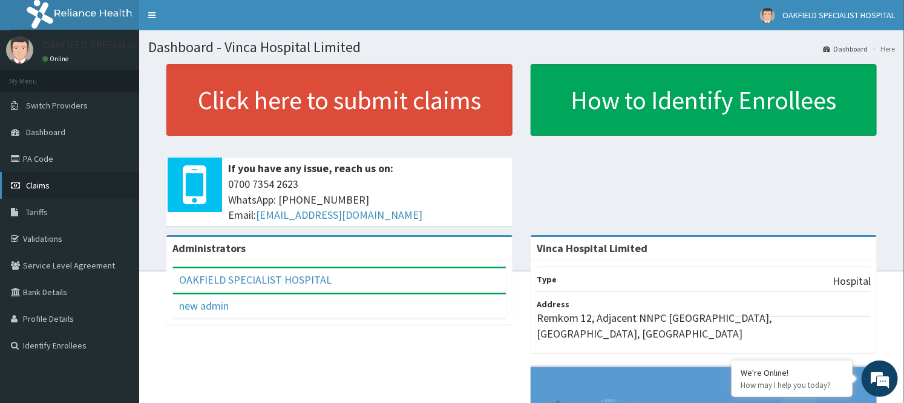
click at [38, 188] on span "Claims" at bounding box center [38, 185] width 24 height 11
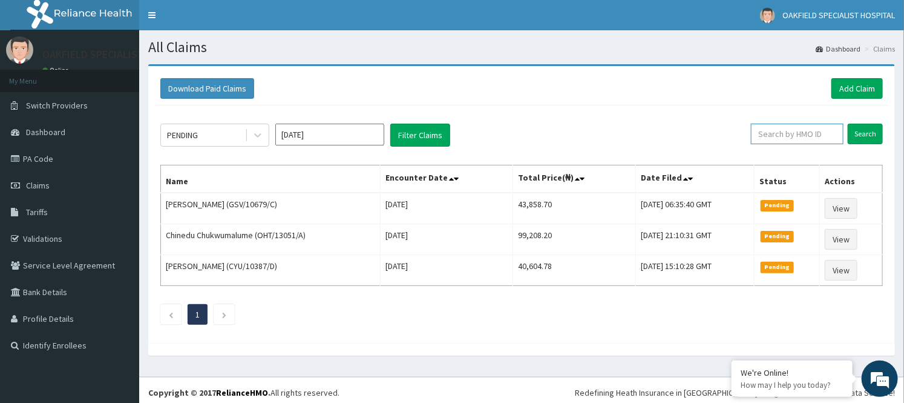
click at [784, 131] on input "text" at bounding box center [797, 133] width 93 height 21
paste input "ANS/10109/D"
click at [848, 123] on input "Search" at bounding box center [865, 133] width 35 height 21
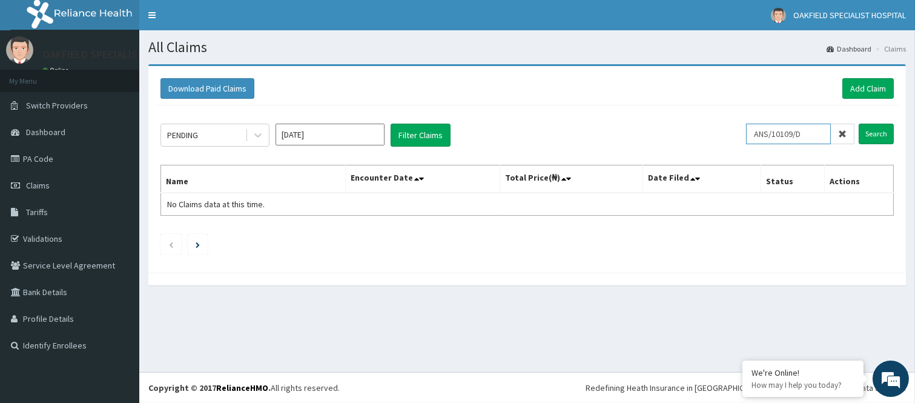
click at [858, 123] on input "Search" at bounding box center [875, 133] width 35 height 21
click at [882, 131] on input "Search" at bounding box center [875, 133] width 35 height 21
click at [809, 131] on input "ANS/10109/D" at bounding box center [788, 133] width 85 height 21
type input "A"
paste input "ANS/10109/D"
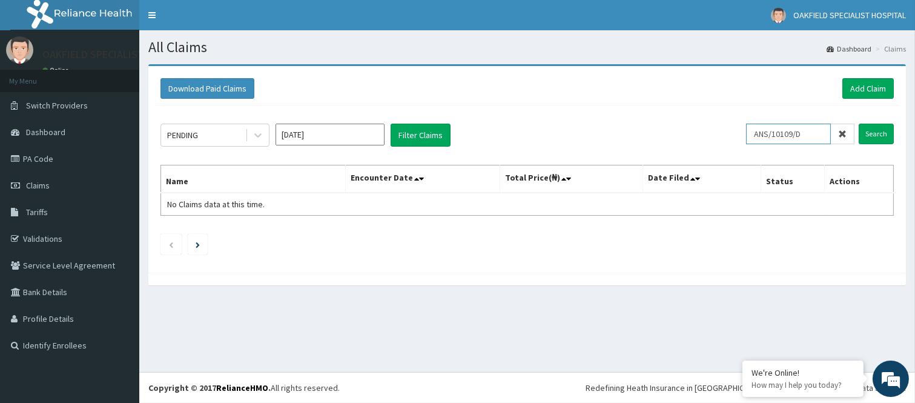
click at [858, 123] on input "Search" at bounding box center [875, 133] width 35 height 21
click at [761, 132] on input "ANS/10109/D" at bounding box center [788, 133] width 85 height 21
type input "ANS/10109/D"
click at [820, 137] on input "ANS/10109/D" at bounding box center [788, 133] width 85 height 21
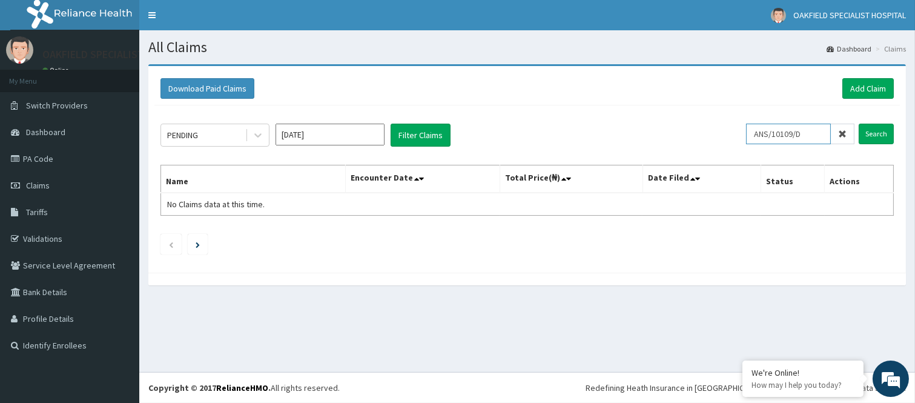
click at [820, 137] on input "ANS/10109/D" at bounding box center [788, 133] width 85 height 21
paste input "ANS/10109/D"
click at [760, 134] on input "ANS/10109/D" at bounding box center [788, 133] width 85 height 21
click at [872, 136] on input "Search" at bounding box center [875, 133] width 35 height 21
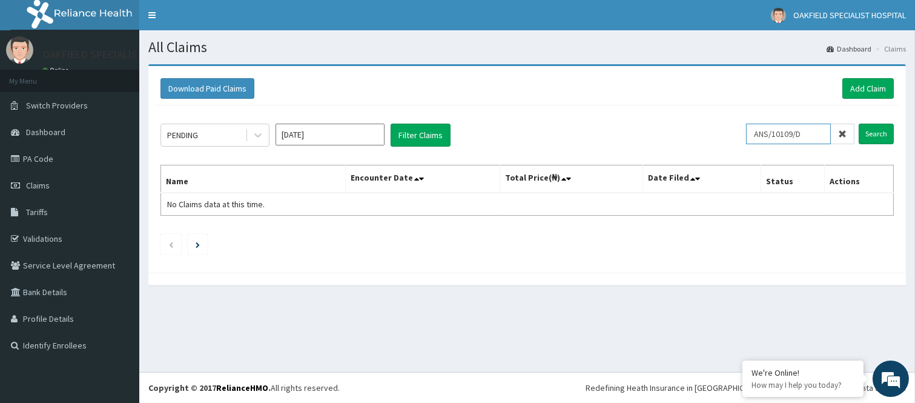
click at [813, 131] on input "ANS/10109/D" at bounding box center [788, 133] width 85 height 21
type input "A"
paste input "ANH/10035/A"
click at [755, 130] on input "ANH/10035/A" at bounding box center [788, 133] width 85 height 21
type input "ANH/10035/A"
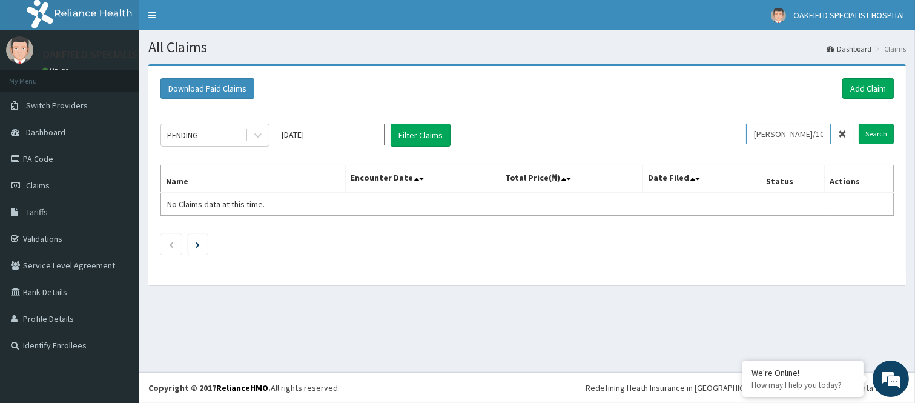
click at [858, 123] on input "Search" at bounding box center [875, 133] width 35 height 21
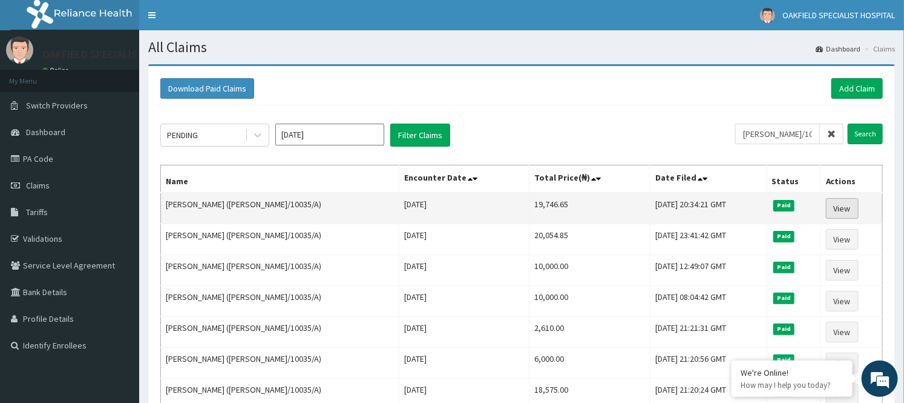
click at [838, 208] on link "View" at bounding box center [842, 208] width 33 height 21
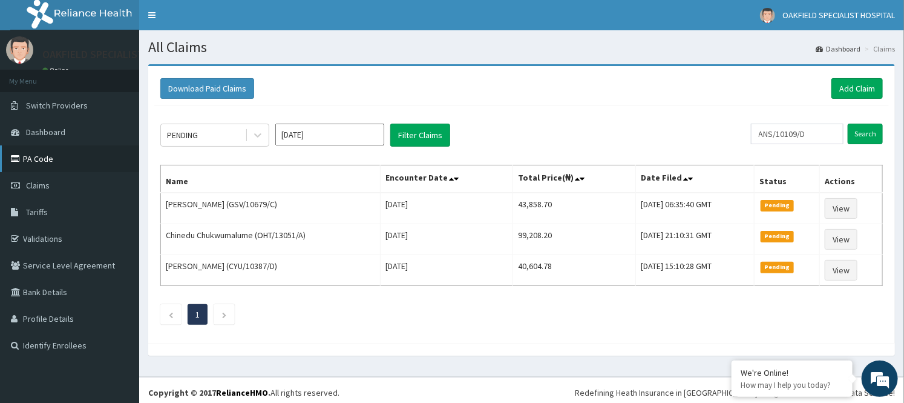
click at [76, 154] on link "PA Code" at bounding box center [69, 158] width 139 height 27
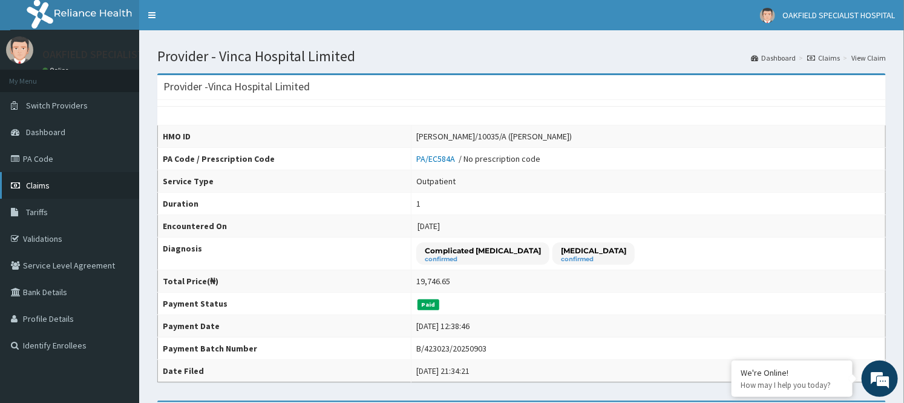
click at [11, 183] on icon at bounding box center [17, 185] width 12 height 8
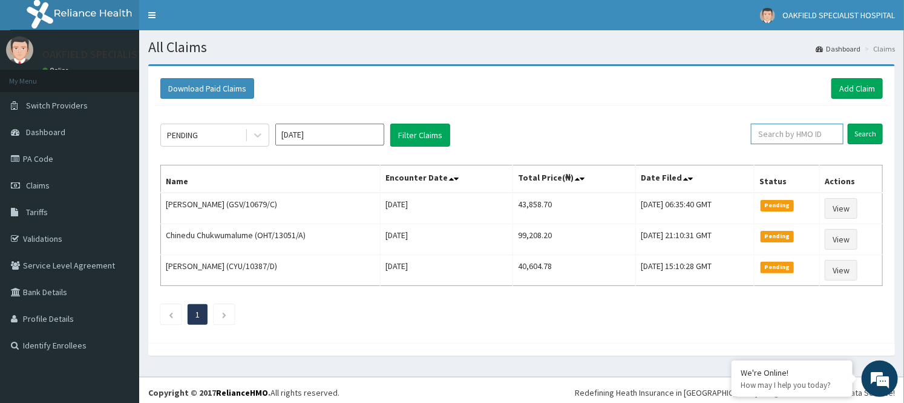
click at [811, 132] on input "text" at bounding box center [797, 133] width 93 height 21
paste input "ANS/10092/A"
type input "ANS/10092/A"
click at [848, 123] on input "Search" at bounding box center [865, 133] width 35 height 21
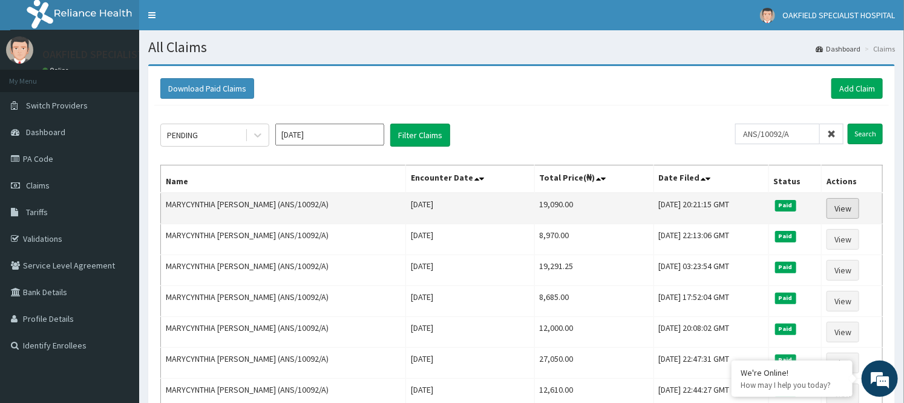
click at [845, 202] on link "View" at bounding box center [843, 208] width 33 height 21
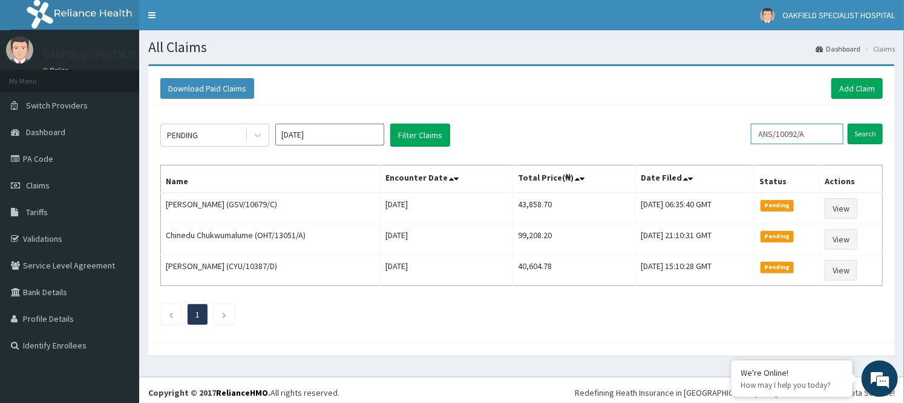
click at [822, 128] on input "ANS/10092/A" at bounding box center [797, 133] width 93 height 21
type input "A"
paste input "ANS/10109/B"
type input "ANS/10109/B"
click at [848, 123] on input "Search" at bounding box center [865, 133] width 35 height 21
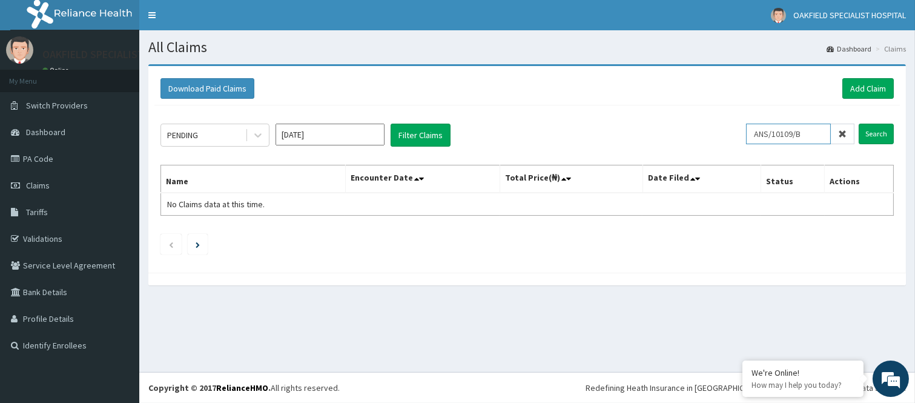
click at [752, 134] on input "ANS/10109/B" at bounding box center [788, 133] width 85 height 21
click at [858, 123] on input "Search" at bounding box center [875, 133] width 35 height 21
click at [53, 159] on link "PA Code" at bounding box center [69, 158] width 139 height 27
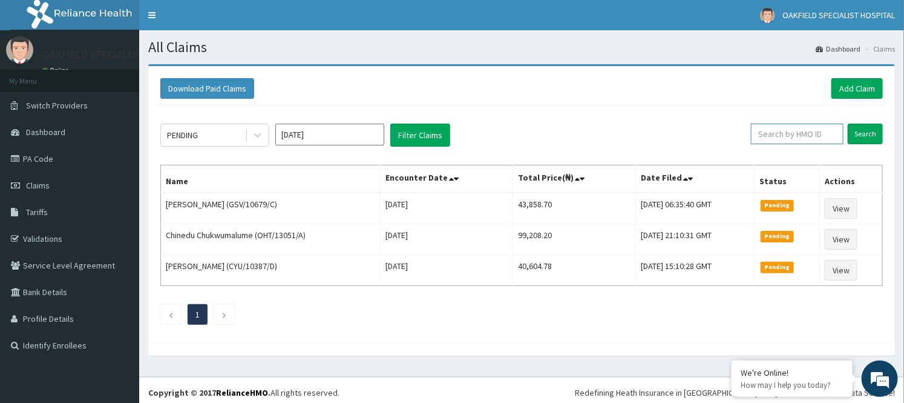
click at [786, 131] on input "text" at bounding box center [797, 133] width 93 height 21
paste input "ANS/10109/B"
type input "ANS/10109/B"
click at [848, 123] on input "Search" at bounding box center [865, 133] width 35 height 21
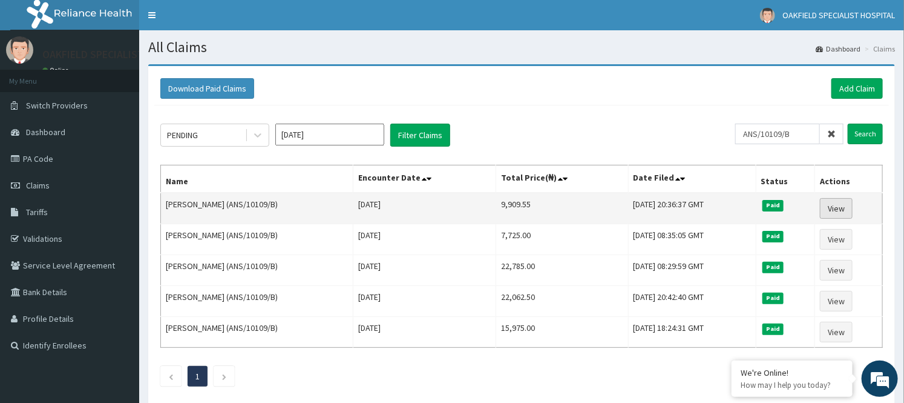
click at [838, 208] on link "View" at bounding box center [836, 208] width 33 height 21
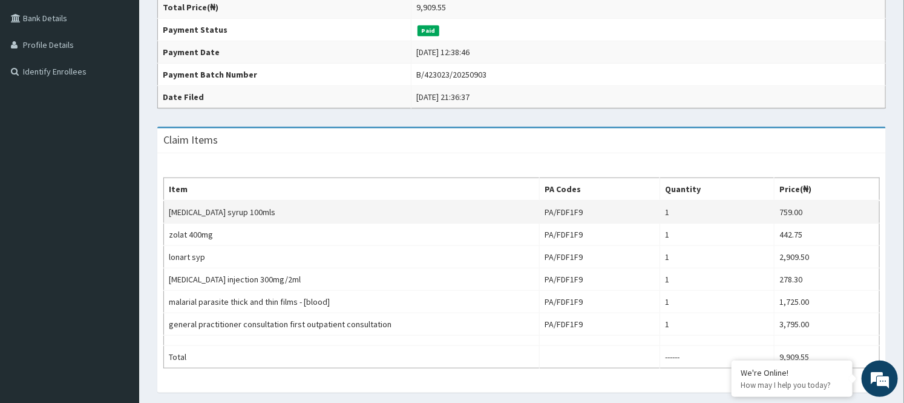
scroll to position [403, 0]
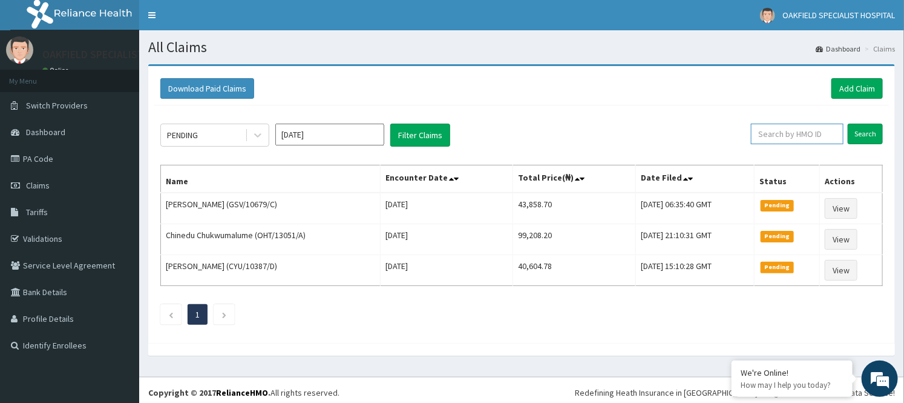
click at [779, 129] on input "text" at bounding box center [797, 133] width 93 height 21
paste input "WAN/10005/B"
type input "WAN/10005/B"
click at [848, 123] on input "Search" at bounding box center [865, 133] width 35 height 21
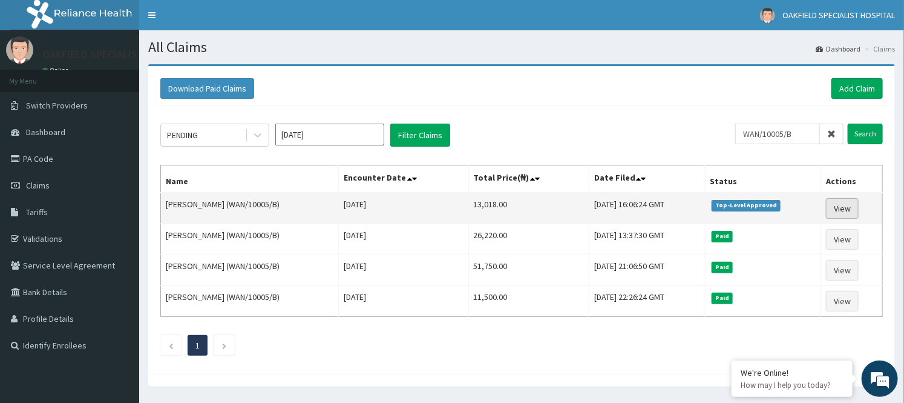
click at [855, 207] on link "View" at bounding box center [842, 208] width 33 height 21
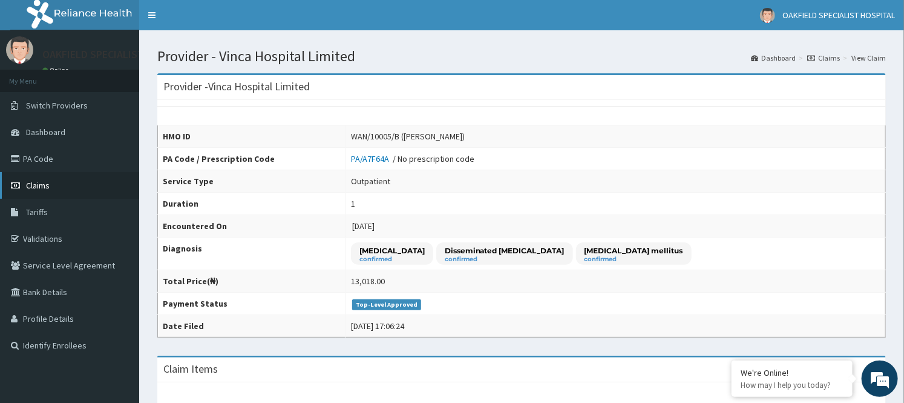
click at [51, 188] on link "Claims" at bounding box center [69, 185] width 139 height 27
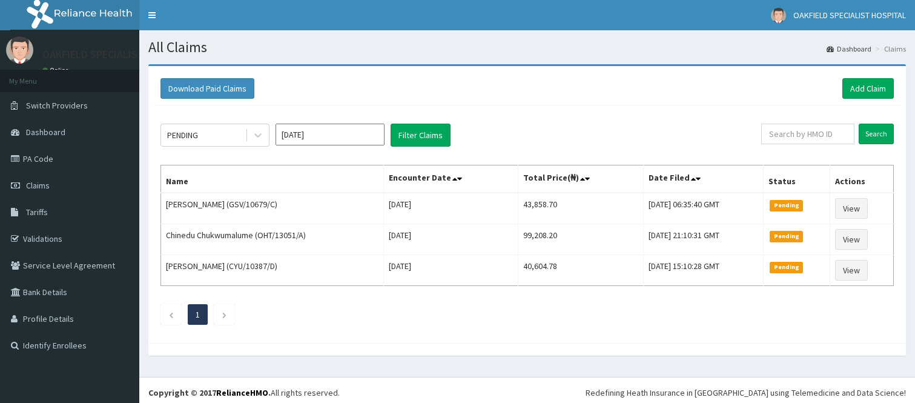
click at [830, 131] on input "text" at bounding box center [807, 133] width 93 height 21
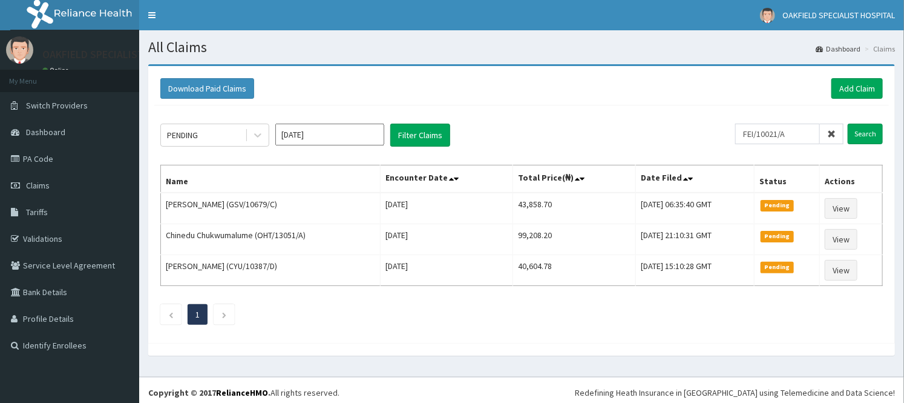
type input "FEI/10021/A"
click at [848, 123] on input "Search" at bounding box center [865, 133] width 35 height 21
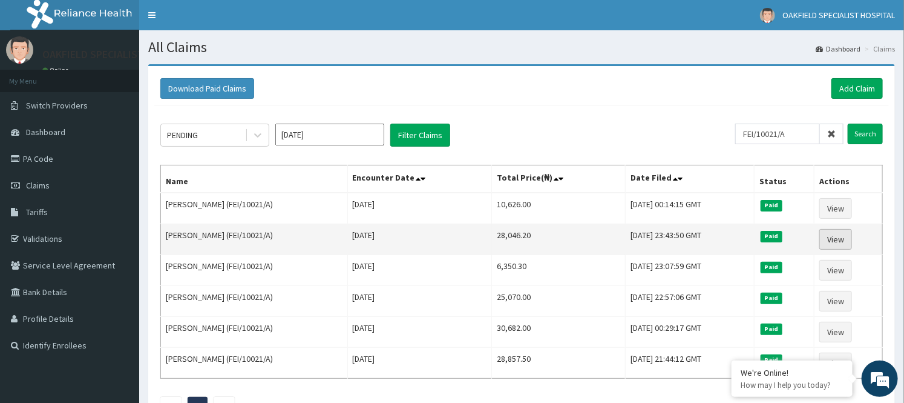
click at [842, 242] on link "View" at bounding box center [836, 239] width 33 height 21
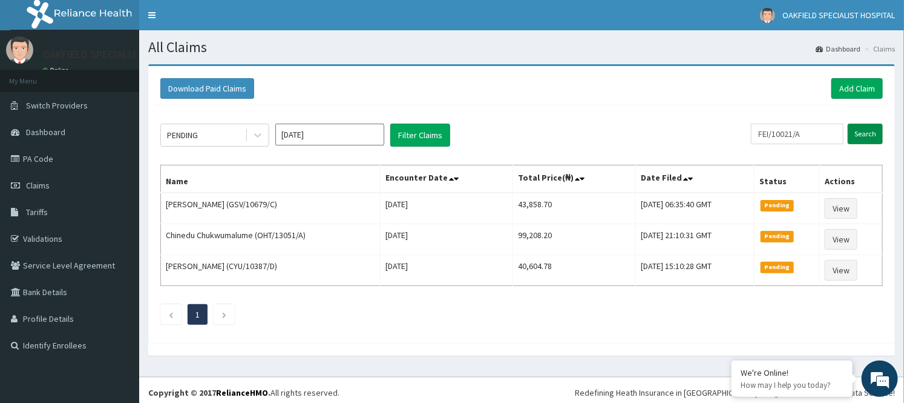
click at [870, 132] on input "Search" at bounding box center [865, 133] width 35 height 21
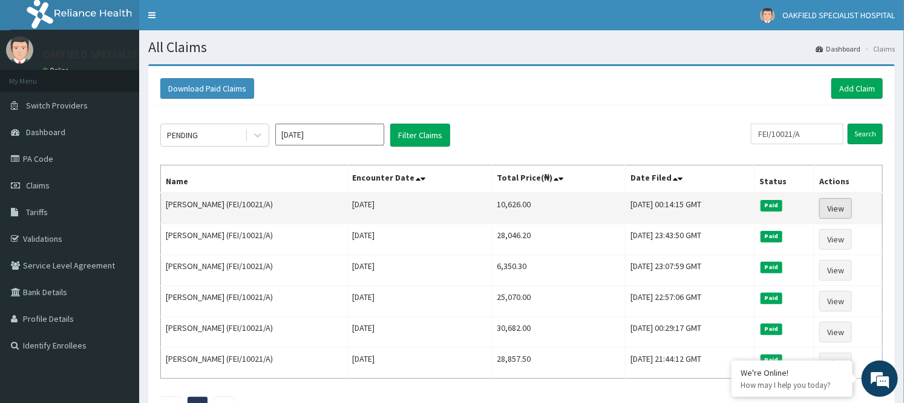
click at [835, 203] on link "View" at bounding box center [836, 208] width 33 height 21
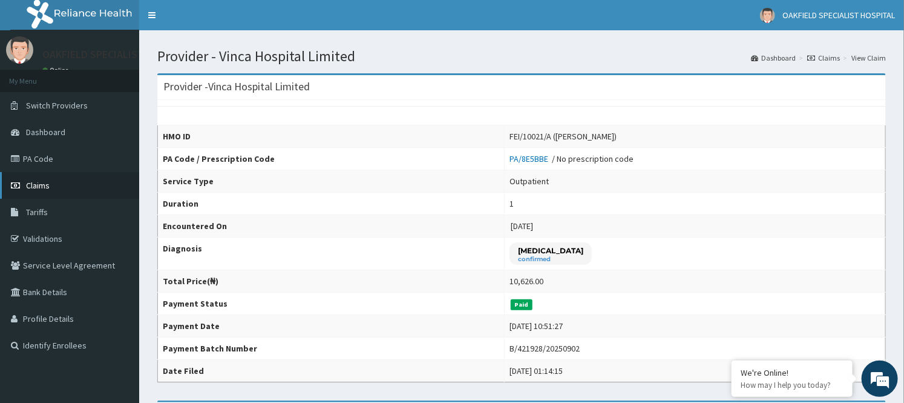
click at [46, 191] on link "Claims" at bounding box center [69, 185] width 139 height 27
click at [46, 180] on span "Claims" at bounding box center [38, 185] width 24 height 11
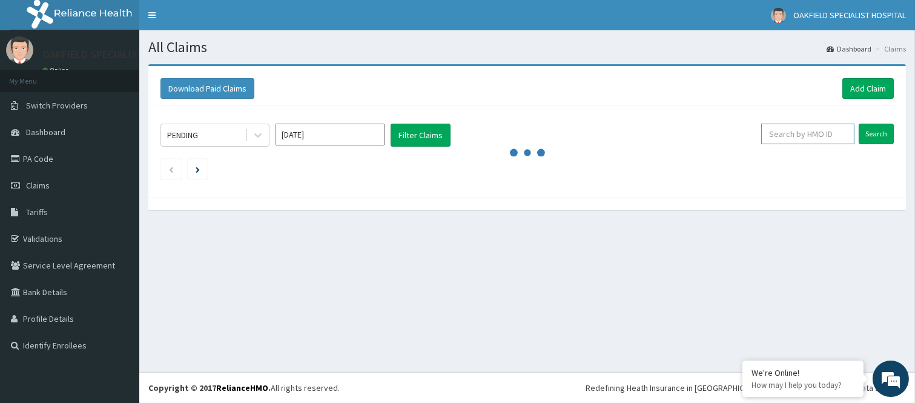
click at [796, 128] on input "text" at bounding box center [807, 133] width 93 height 21
paste input "SFA/15370/A"
type input "SFA/15370/A"
click at [858, 123] on input "Search" at bounding box center [875, 133] width 35 height 21
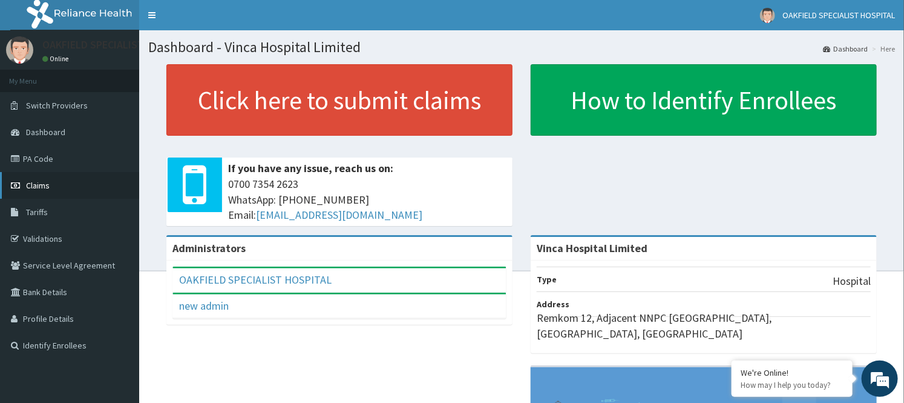
click at [31, 180] on span "Claims" at bounding box center [38, 185] width 24 height 11
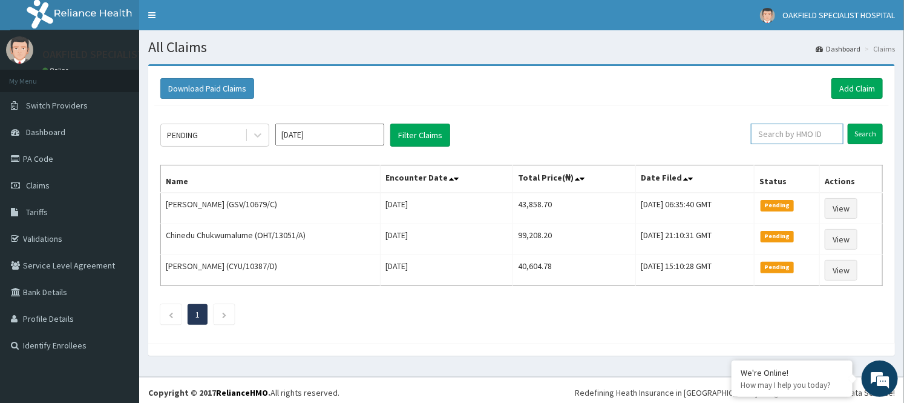
click at [801, 137] on input "text" at bounding box center [797, 133] width 93 height 21
paste input "SFA/15370/A"
type input "SFA/15370/A"
click at [848, 123] on input "Search" at bounding box center [865, 133] width 35 height 21
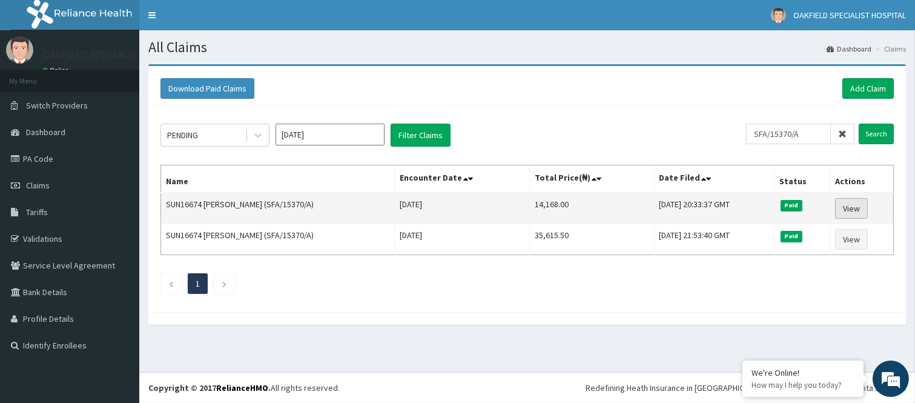
click at [860, 207] on link "View" at bounding box center [851, 208] width 33 height 21
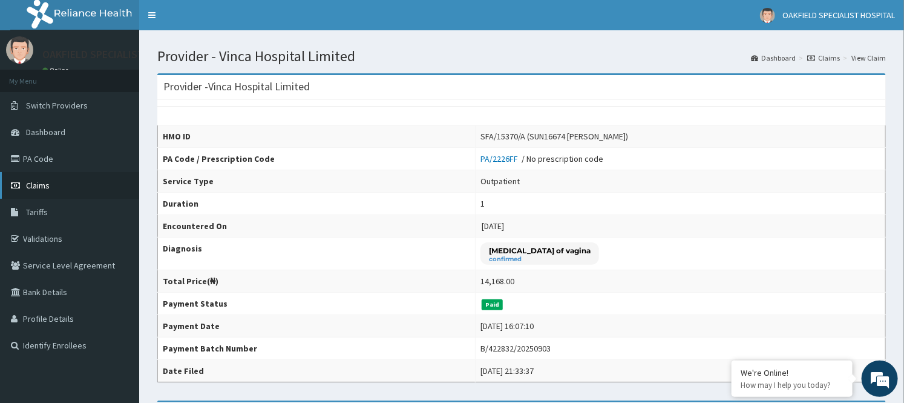
click at [52, 185] on link "Claims" at bounding box center [69, 185] width 139 height 27
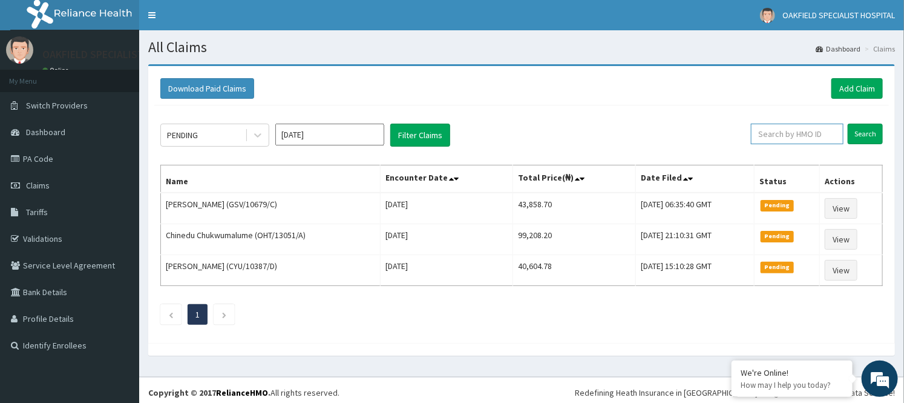
click at [806, 131] on input "text" at bounding box center [797, 133] width 93 height 21
paste input "SFA/13774/A"
type input "SFA/13774/A"
click at [848, 123] on input "Search" at bounding box center [865, 133] width 35 height 21
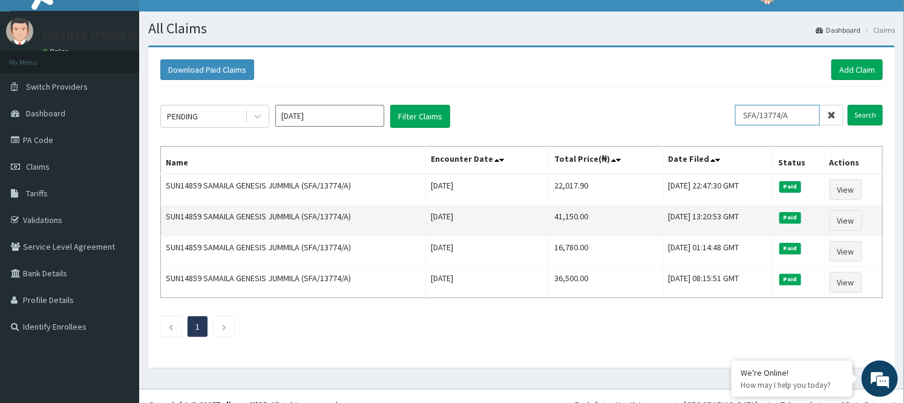
scroll to position [35, 0]
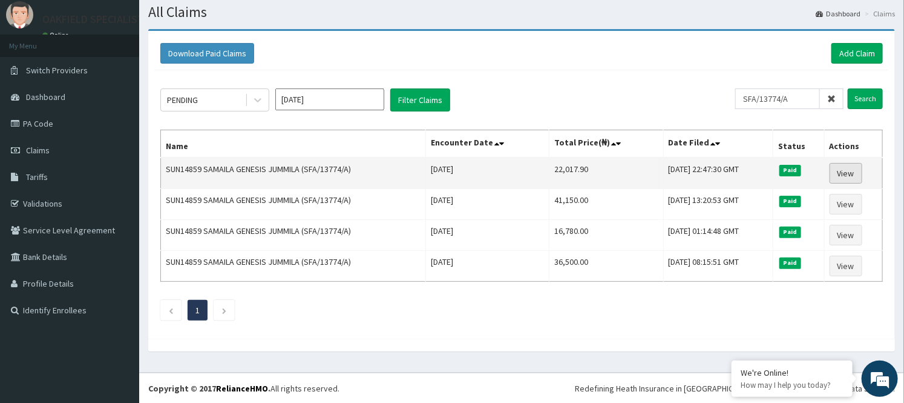
click at [855, 170] on link "View" at bounding box center [846, 173] width 33 height 21
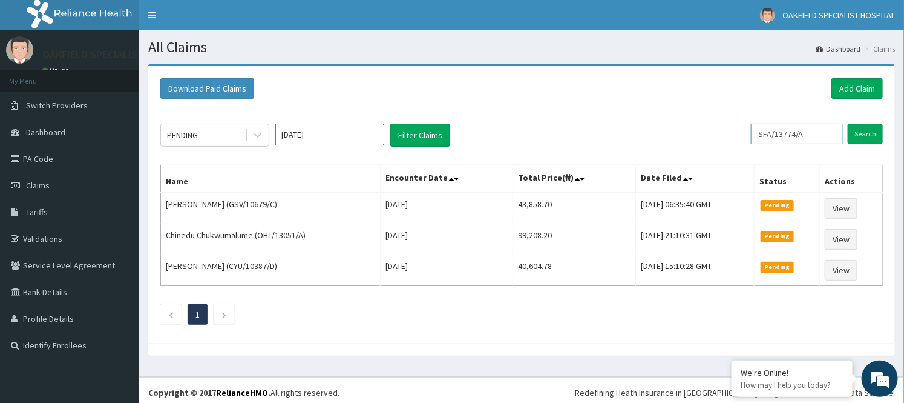
click at [794, 133] on input "SFA/13774/A" at bounding box center [797, 133] width 93 height 21
paste input "SFA/13774/A"
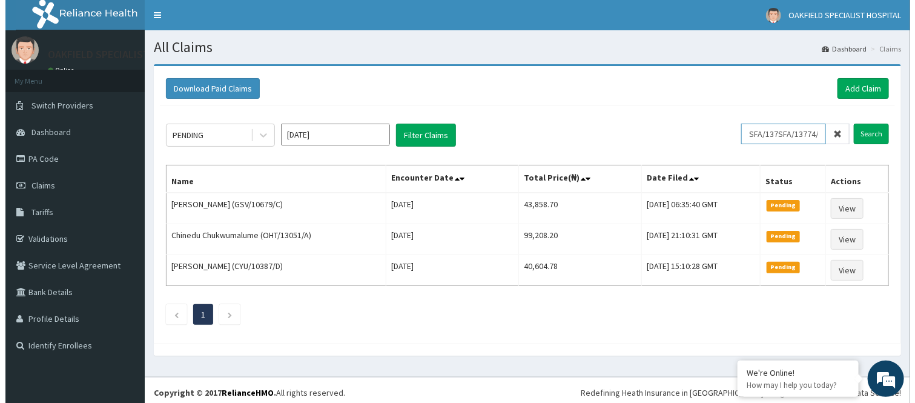
scroll to position [0, 11]
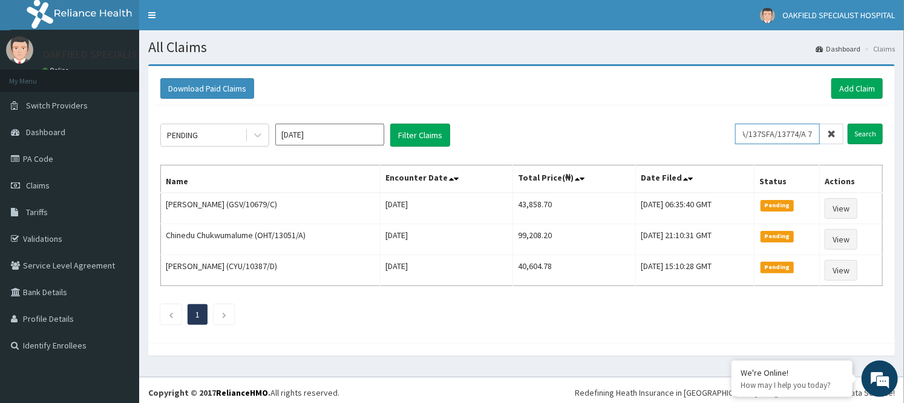
click at [848, 123] on input "Search" at bounding box center [865, 133] width 35 height 21
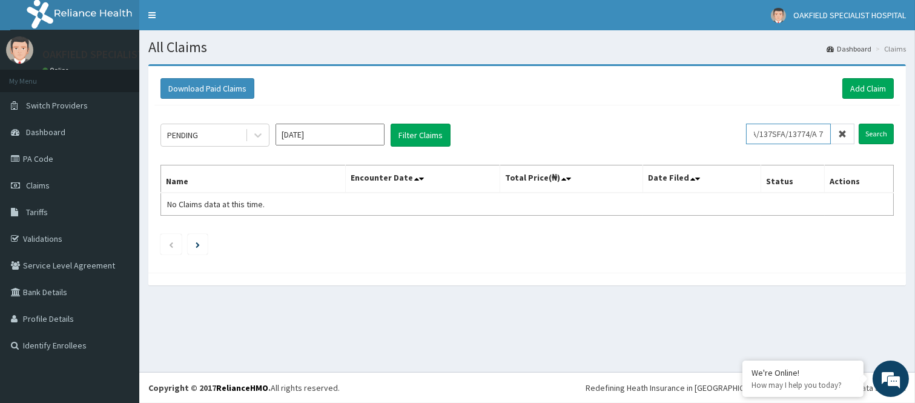
scroll to position [0, 0]
click at [760, 137] on input "SFA/137SFA/13774/A 74/A" at bounding box center [788, 133] width 85 height 21
click at [755, 134] on input "SFA/137SFA/13774/A 74/A" at bounding box center [788, 133] width 85 height 21
click at [858, 123] on input "Search" at bounding box center [875, 133] width 35 height 21
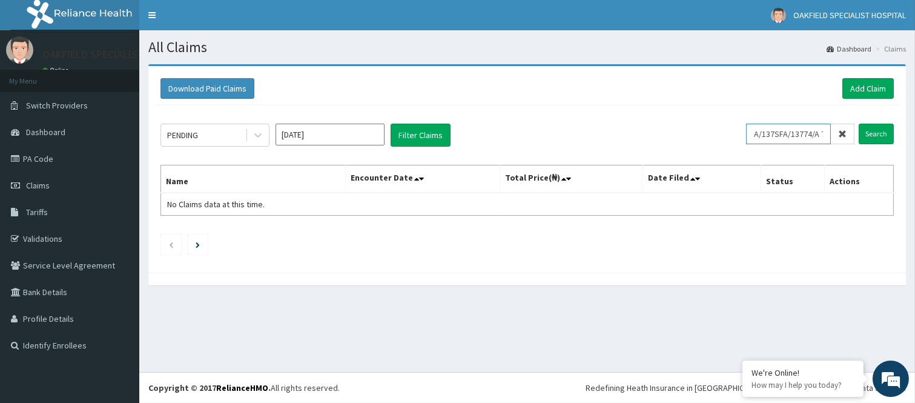
click at [824, 131] on input "A/137SFA/13774/A 74/A" at bounding box center [788, 133] width 85 height 21
click at [795, 134] on input "74/A" at bounding box center [788, 133] width 85 height 21
type input "7"
paste input "SFA/13774/A"
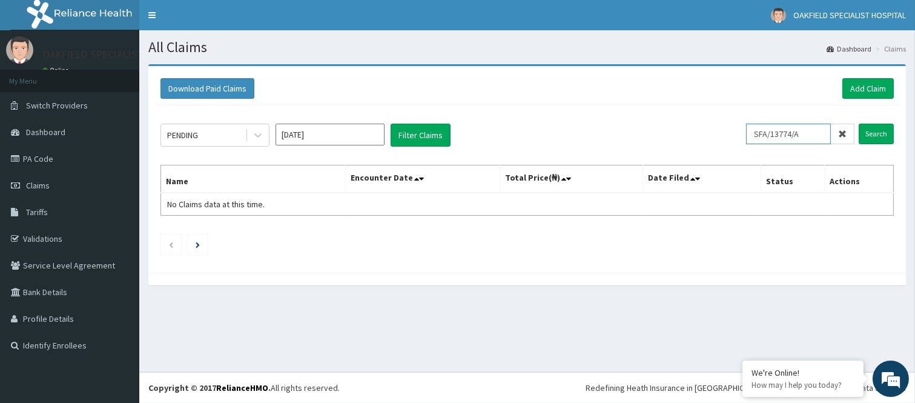
type input "SFA/13774/A"
click at [858, 123] on input "Search" at bounding box center [875, 133] width 35 height 21
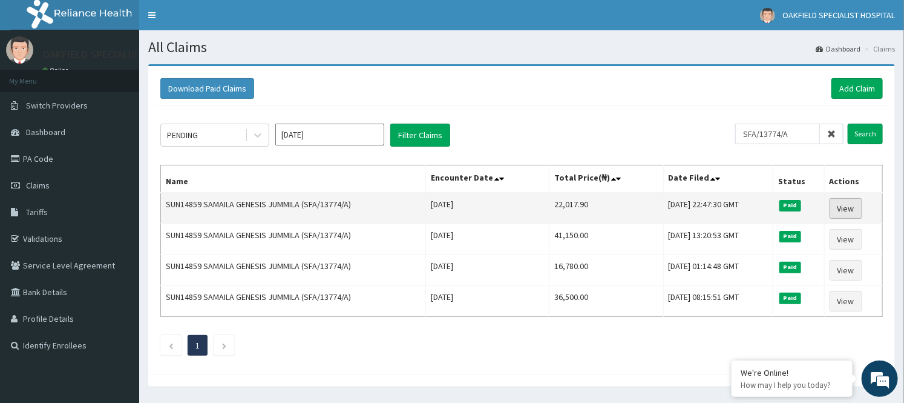
click at [845, 210] on link "View" at bounding box center [846, 208] width 33 height 21
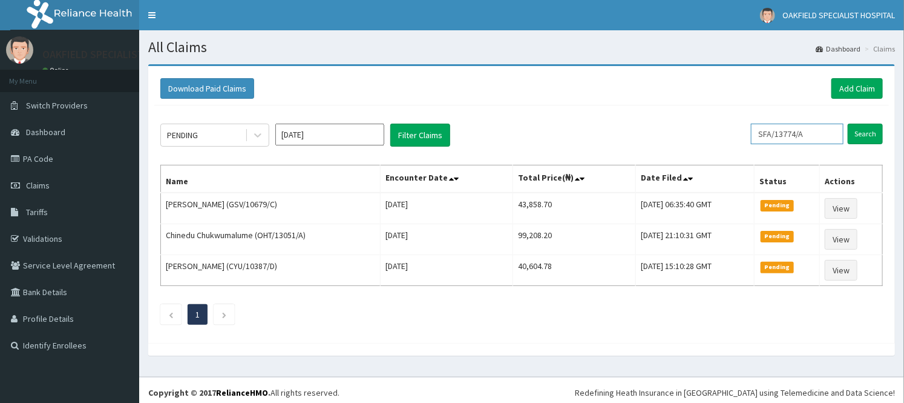
click at [819, 127] on input "SFA/13774/A" at bounding box center [797, 133] width 93 height 21
type input "S"
paste input "AKV/10009/A"
click at [848, 123] on input "Search" at bounding box center [865, 133] width 35 height 21
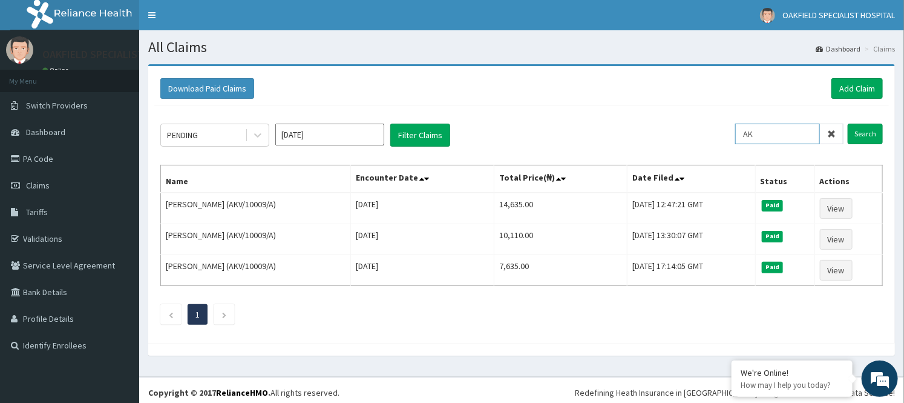
type input "A"
click at [795, 129] on input "text" at bounding box center [797, 133] width 93 height 21
paste input "ANS/10092/F"
type input "ANS/10092/F"
click at [848, 123] on input "Search" at bounding box center [865, 133] width 35 height 21
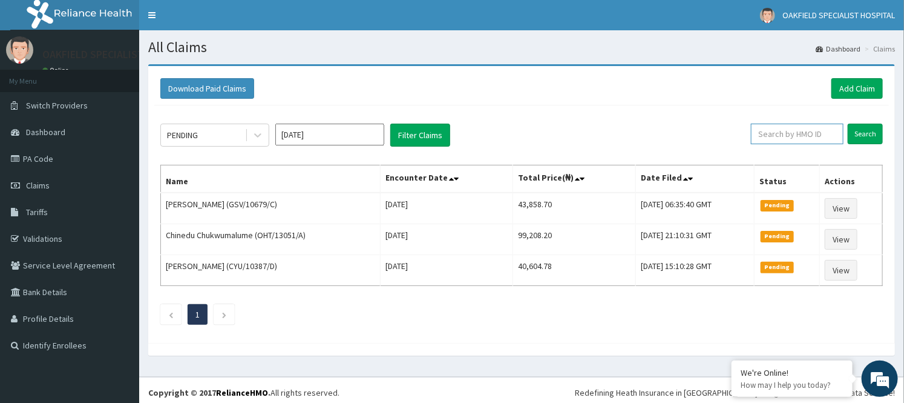
click at [787, 134] on input "text" at bounding box center [797, 133] width 93 height 21
paste input "ANS/10092/F"
click at [848, 123] on input "Search" at bounding box center [865, 133] width 35 height 21
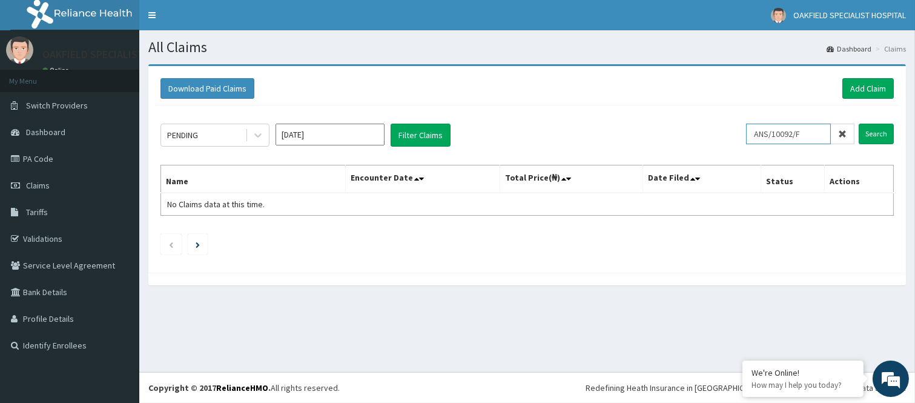
click at [754, 132] on input "ANS/10092/F" at bounding box center [788, 133] width 85 height 21
click at [886, 131] on input "Search" at bounding box center [875, 133] width 35 height 21
click at [805, 142] on input "ANS/10092/F" at bounding box center [788, 133] width 85 height 21
type input "A"
paste input "AKV/10009/A"
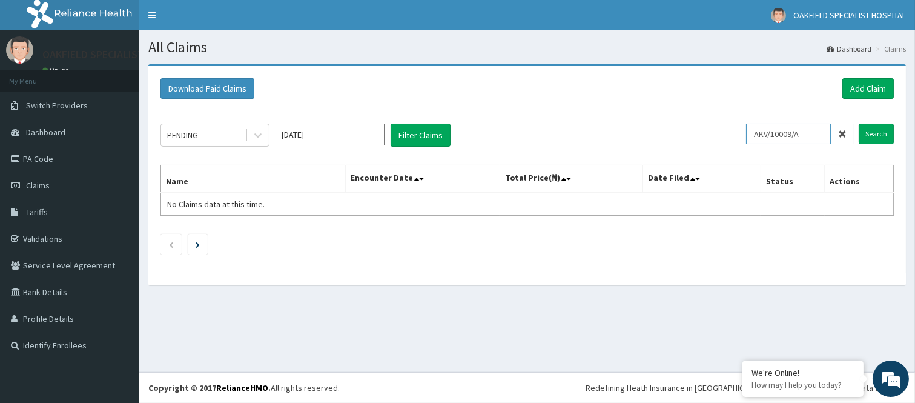
click at [757, 131] on input "AKV/10009/A" at bounding box center [788, 133] width 85 height 21
type input "AKV/10009/A"
click at [858, 123] on input "Search" at bounding box center [875, 133] width 35 height 21
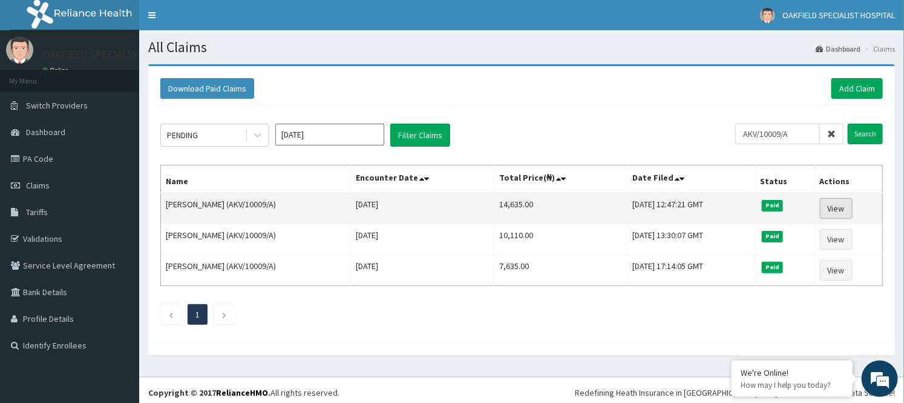
click at [837, 202] on link "View" at bounding box center [836, 208] width 33 height 21
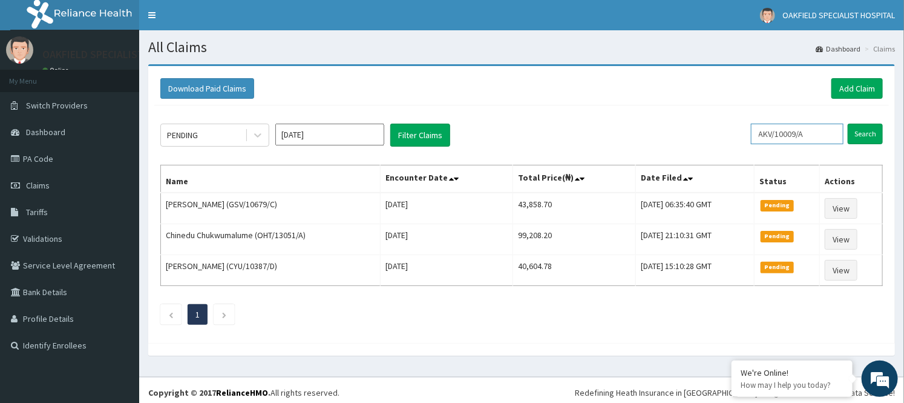
click at [813, 129] on input "AKV/10009/A" at bounding box center [797, 133] width 93 height 21
type input "A"
paste input "AKV/10009/A"
type input "AKV/10009/A"
click at [848, 123] on input "Search" at bounding box center [865, 133] width 35 height 21
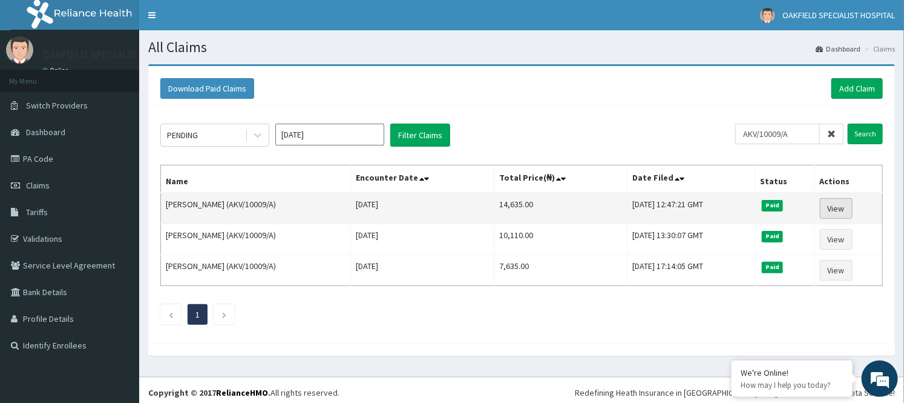
click at [833, 203] on link "View" at bounding box center [836, 208] width 33 height 21
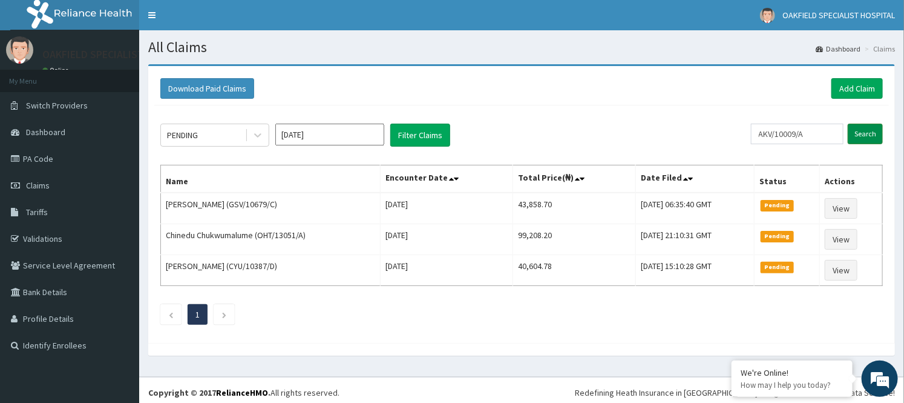
click at [862, 132] on input "Search" at bounding box center [865, 133] width 35 height 21
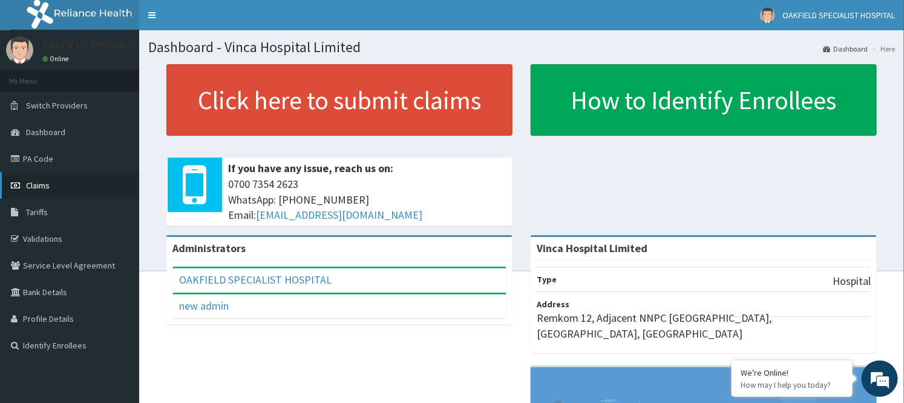
click at [46, 192] on link "Claims" at bounding box center [69, 185] width 139 height 27
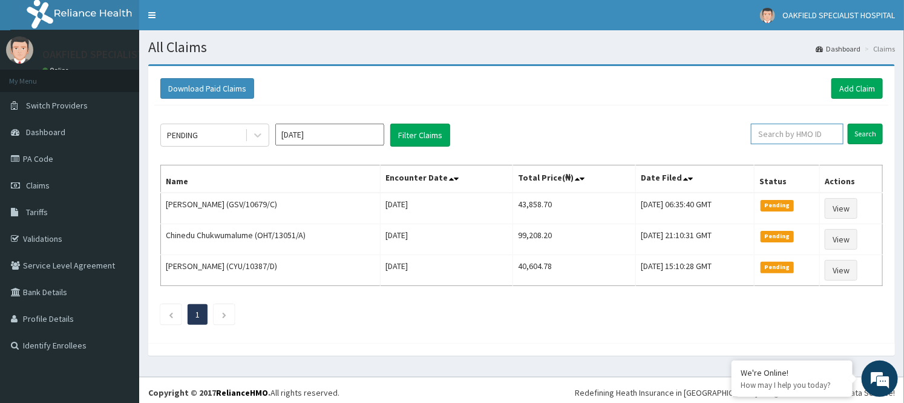
click at [800, 129] on input "text" at bounding box center [797, 133] width 93 height 21
paste input "FMC/11646/C"
type input "FMC/11646/C"
click at [848, 123] on input "Search" at bounding box center [865, 133] width 35 height 21
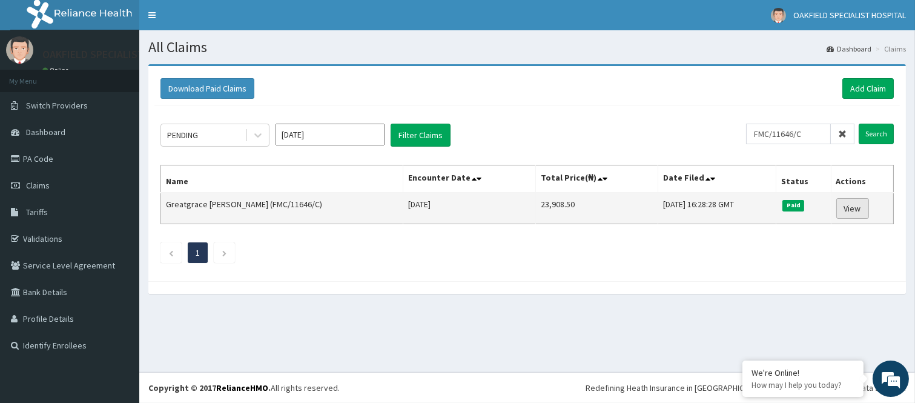
click at [863, 214] on link "View" at bounding box center [852, 208] width 33 height 21
